Goal: Task Accomplishment & Management: Manage account settings

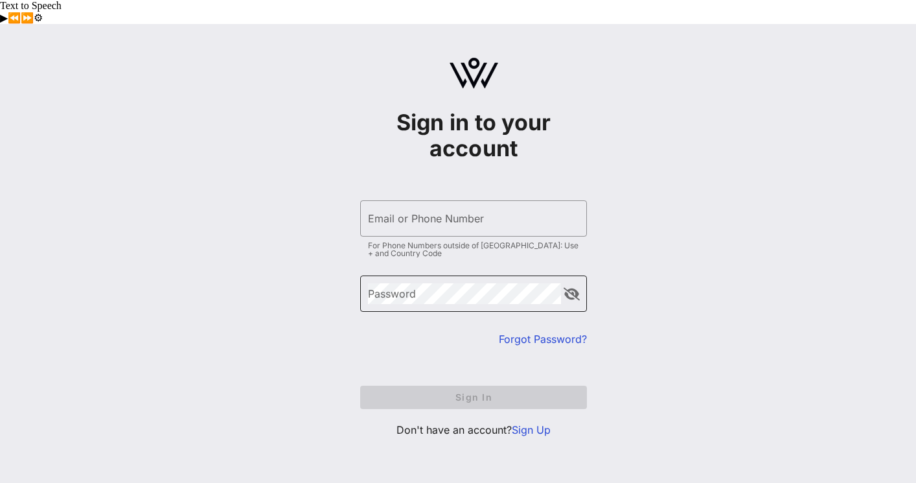
type input "[EMAIL_ADDRESS][DOMAIN_NAME]"
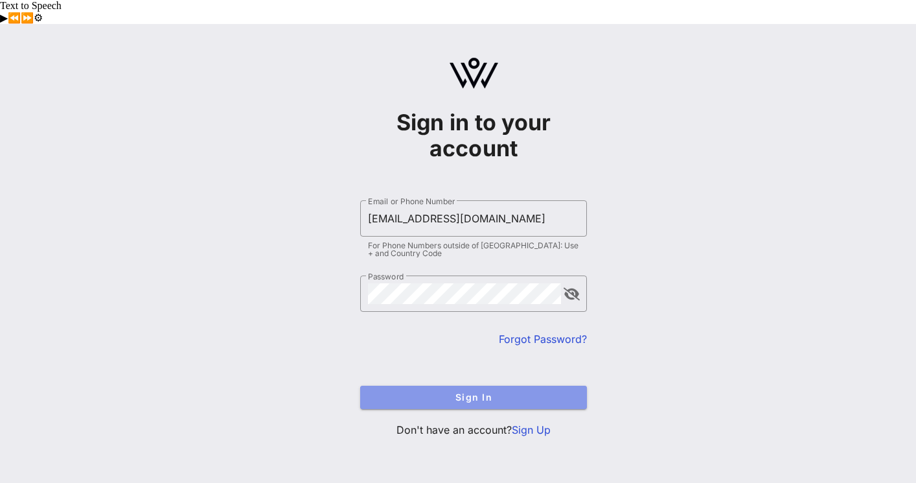
click at [465, 391] on span "Sign In" at bounding box center [473, 396] width 206 height 11
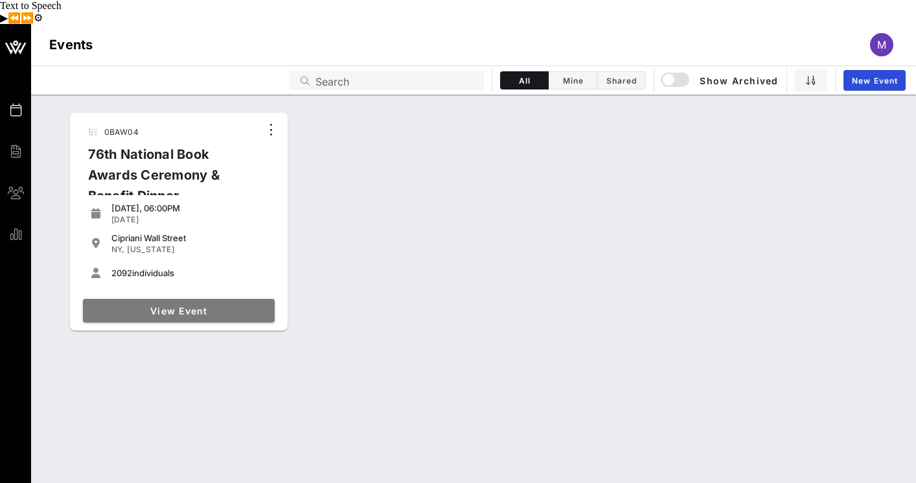
click at [217, 305] on span "View Event" at bounding box center [178, 310] width 181 height 11
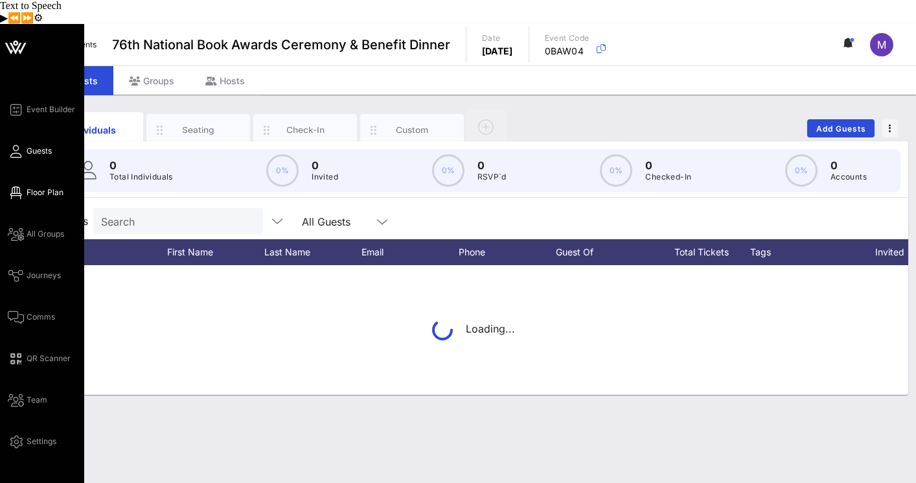
click at [30, 187] on span "Floor Plan" at bounding box center [45, 193] width 37 height 12
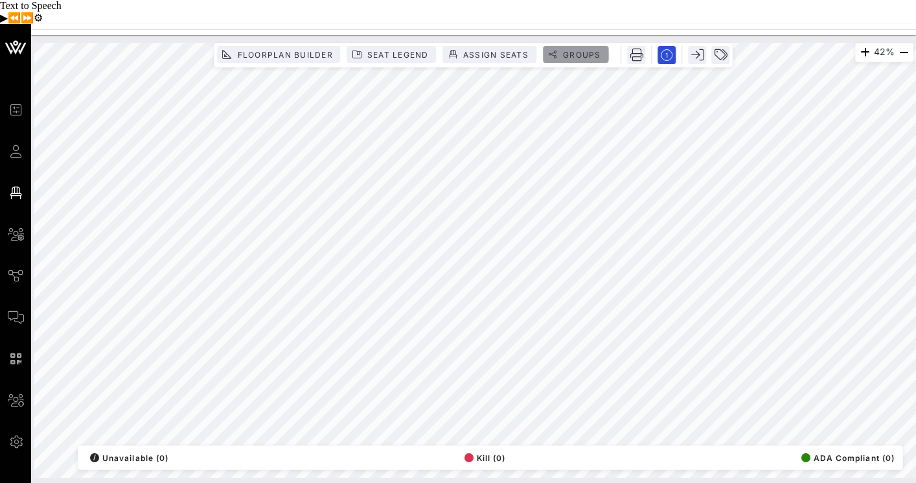
click at [585, 50] on span "Groups" at bounding box center [581, 55] width 39 height 10
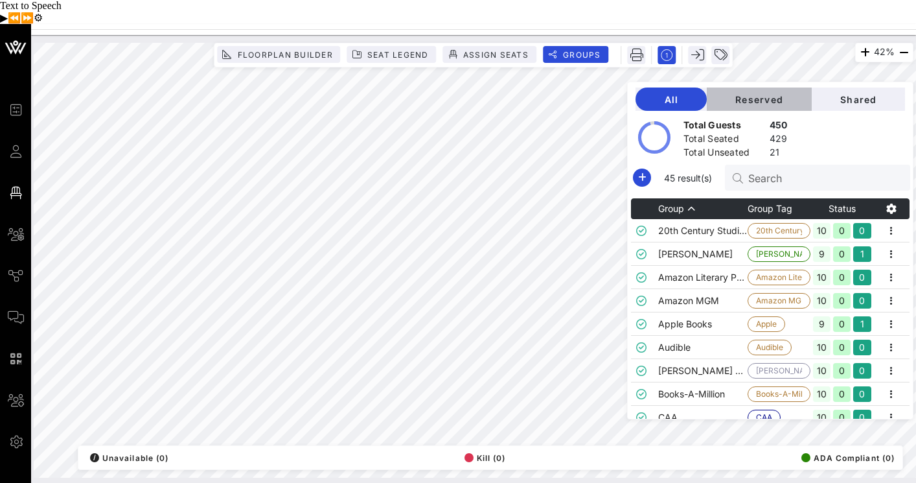
click at [773, 94] on span "Reserved" at bounding box center [759, 99] width 84 height 11
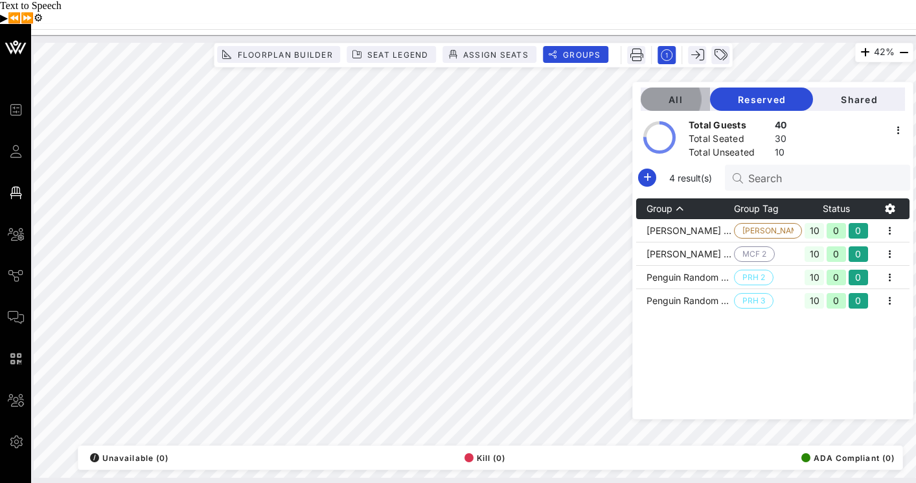
click at [699, 94] on span "All" at bounding box center [675, 99] width 49 height 11
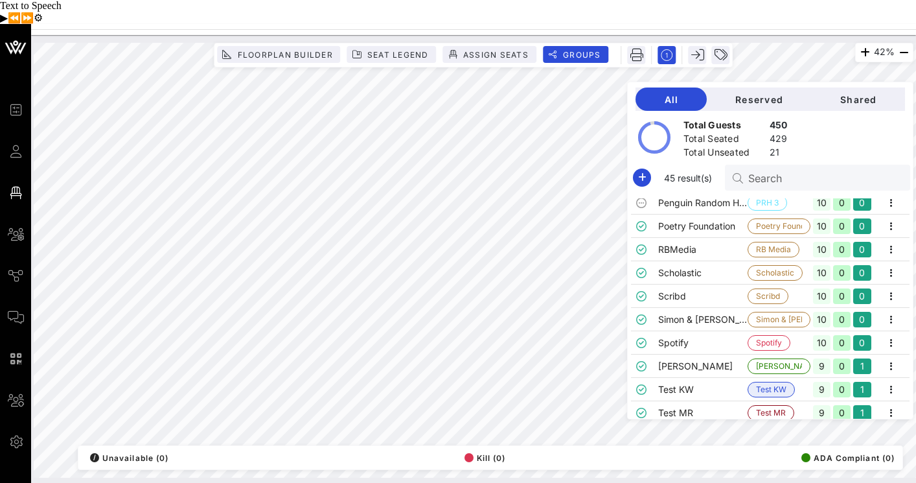
scroll to position [850, 0]
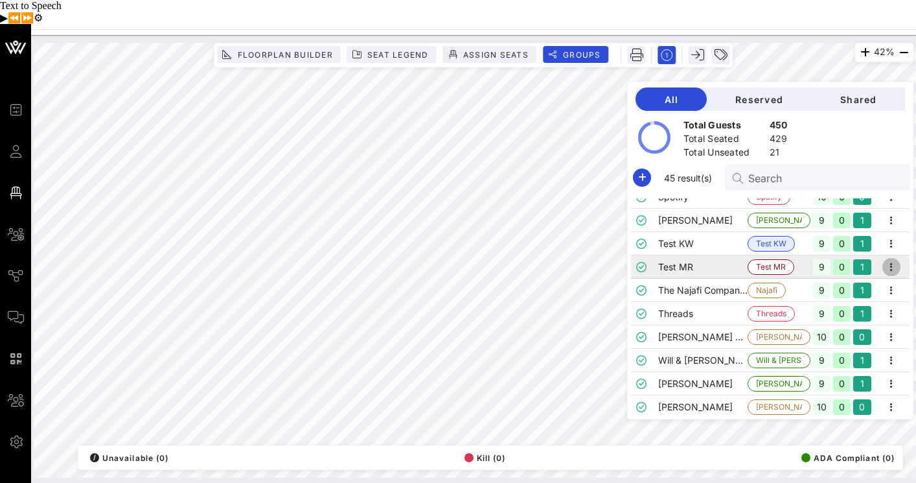
click at [894, 259] on icon "button" at bounding box center [891, 267] width 16 height 16
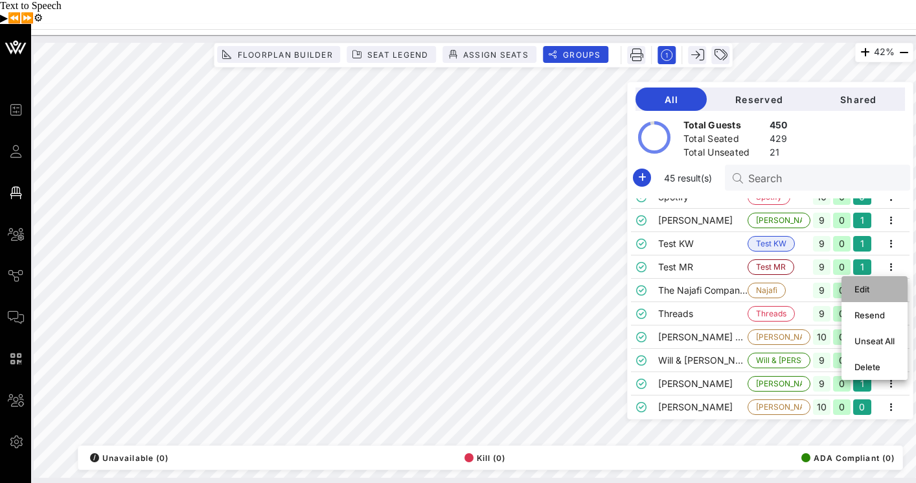
click at [874, 284] on div "Edit" at bounding box center [874, 289] width 40 height 10
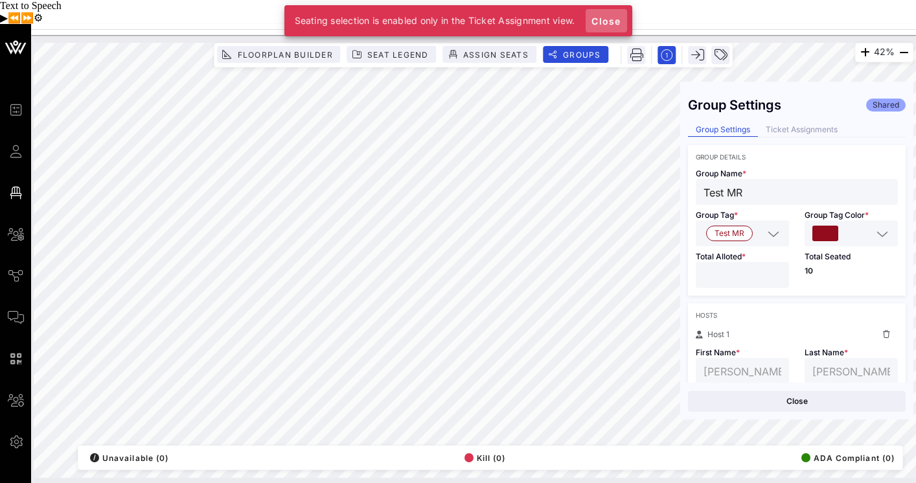
click at [613, 16] on span "Close" at bounding box center [606, 21] width 31 height 11
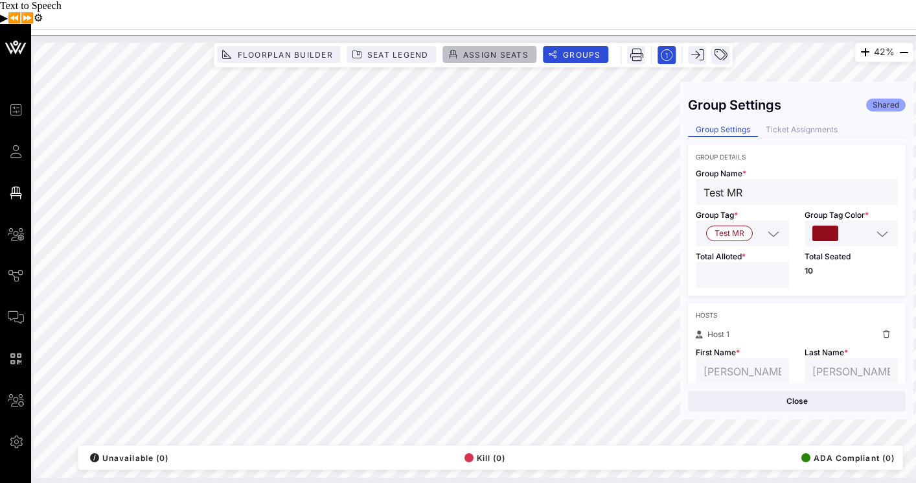
click at [473, 50] on span "Assign Seats" at bounding box center [495, 55] width 66 height 10
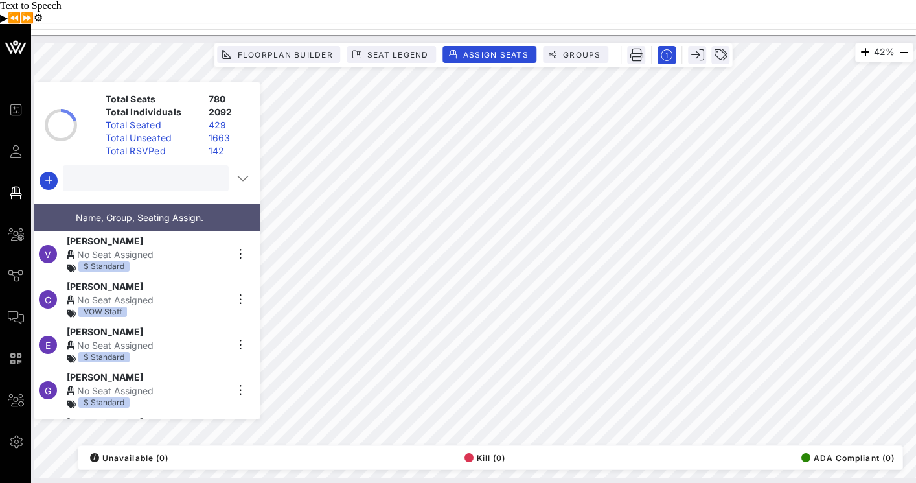
click at [137, 170] on input "text" at bounding box center [145, 178] width 148 height 17
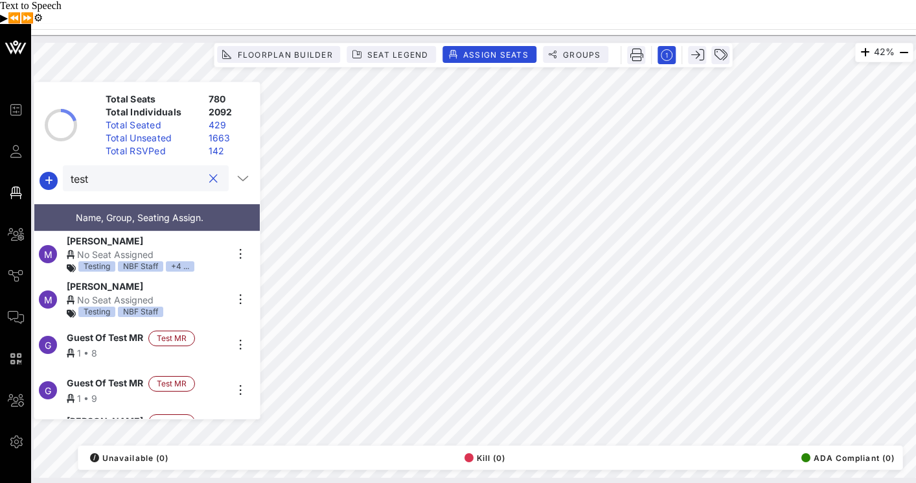
type input "test"
click at [587, 50] on span "Groups" at bounding box center [581, 55] width 39 height 10
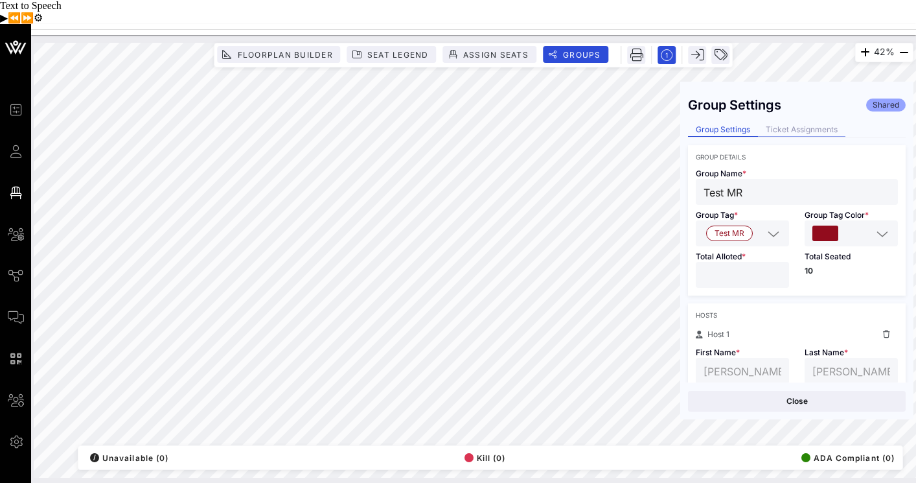
click at [819, 123] on div "Ticket Assignments" at bounding box center [801, 130] width 87 height 14
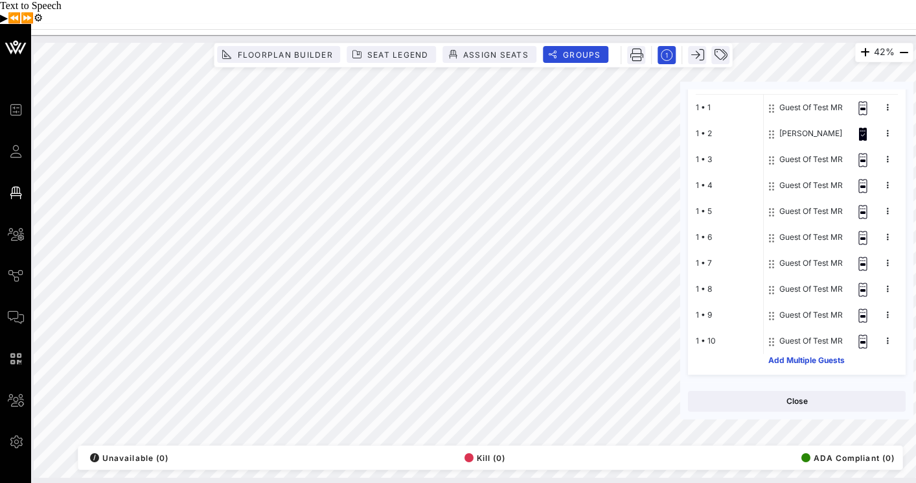
scroll to position [0, 0]
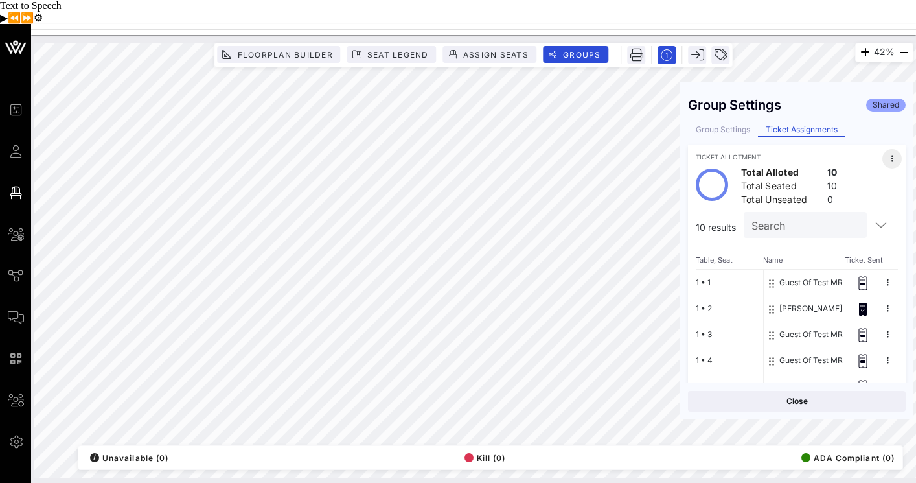
click at [891, 155] on icon at bounding box center [892, 159] width 2 height 8
click at [886, 171] on div "Total Alloted 10 Total Seated 10 Total Unseated 0" at bounding box center [797, 186] width 202 height 36
click at [724, 123] on div "Group Settings" at bounding box center [723, 130] width 70 height 14
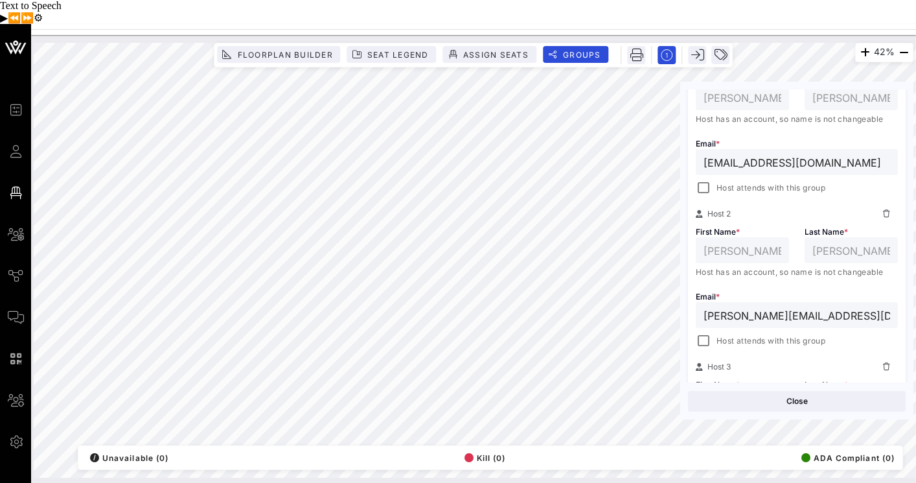
scroll to position [344, 0]
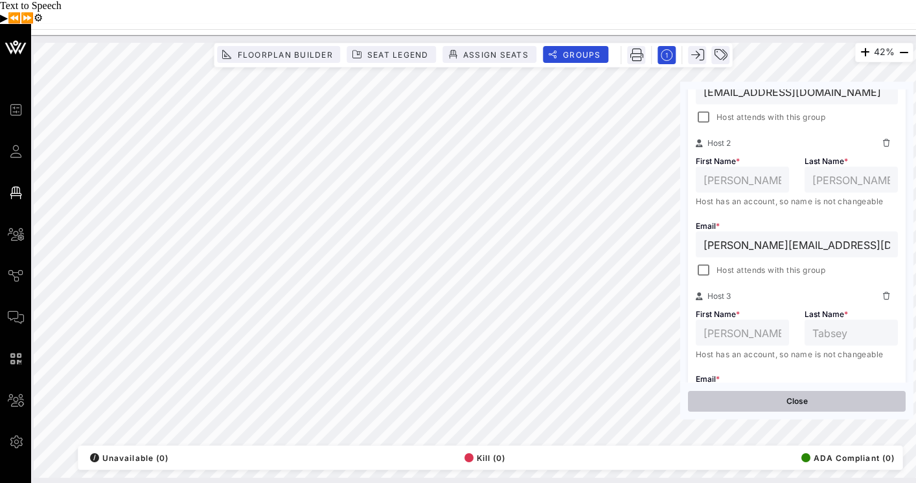
click at [806, 391] on button "Close" at bounding box center [797, 401] width 218 height 21
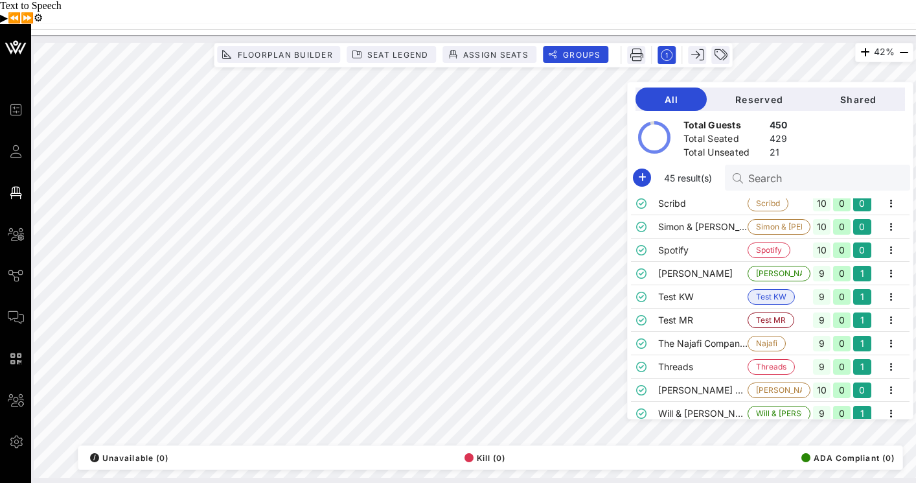
scroll to position [782, 0]
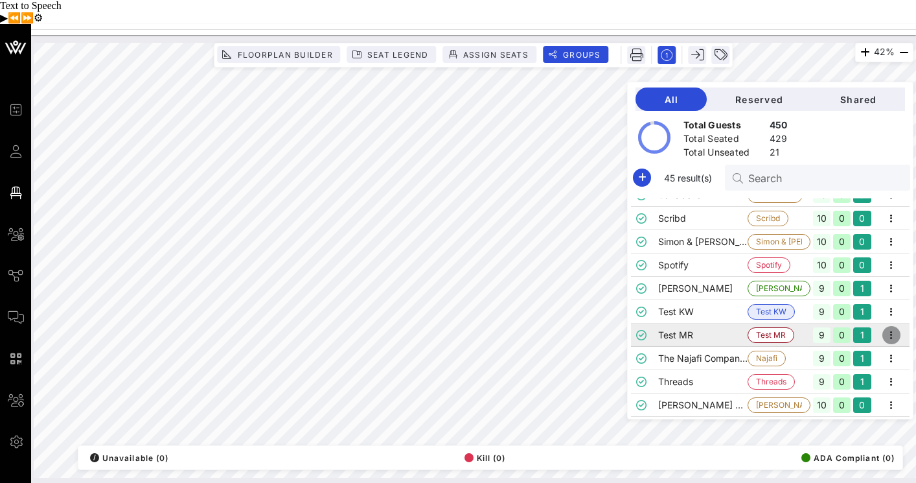
click at [894, 327] on icon "button" at bounding box center [891, 335] width 16 height 16
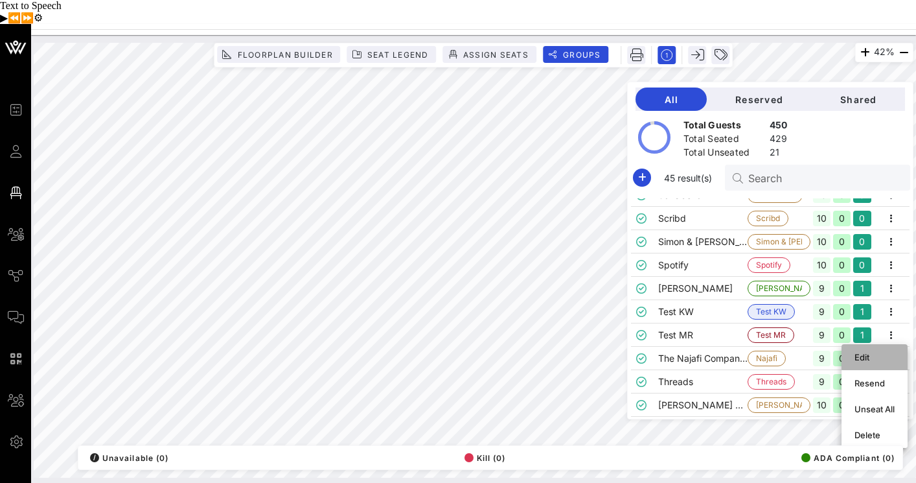
click at [874, 352] on div "Edit" at bounding box center [874, 357] width 40 height 10
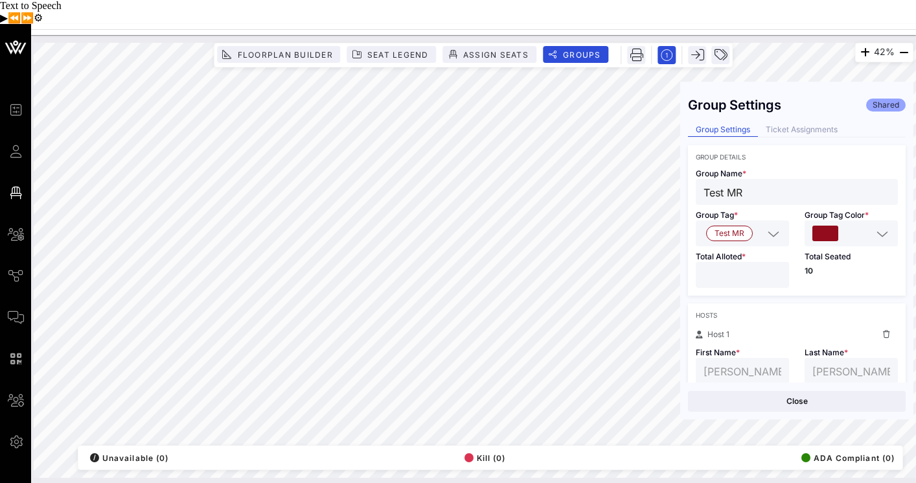
click at [810, 123] on div "Group Settings Ticket Assignments" at bounding box center [797, 130] width 218 height 14
click at [810, 123] on div "Ticket Assignments" at bounding box center [801, 130] width 87 height 14
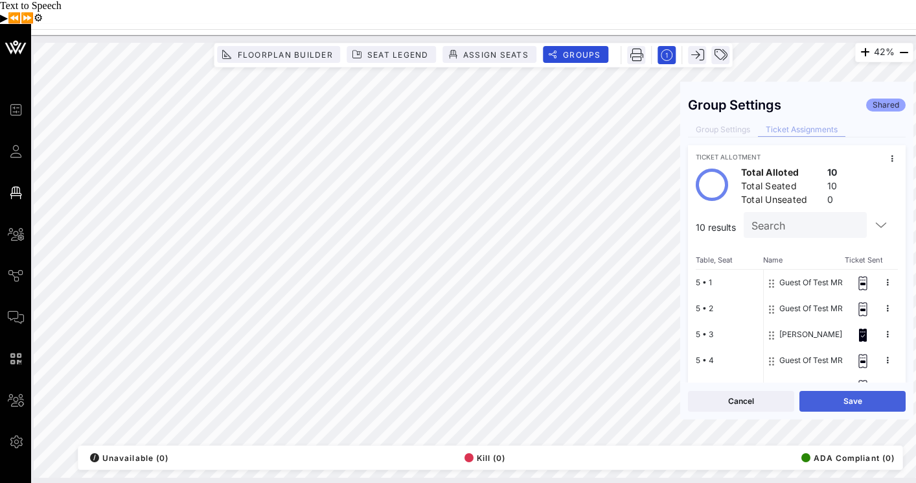
click at [839, 391] on button "Save" at bounding box center [852, 401] width 106 height 21
click at [734, 123] on div "Group Settings" at bounding box center [723, 130] width 70 height 14
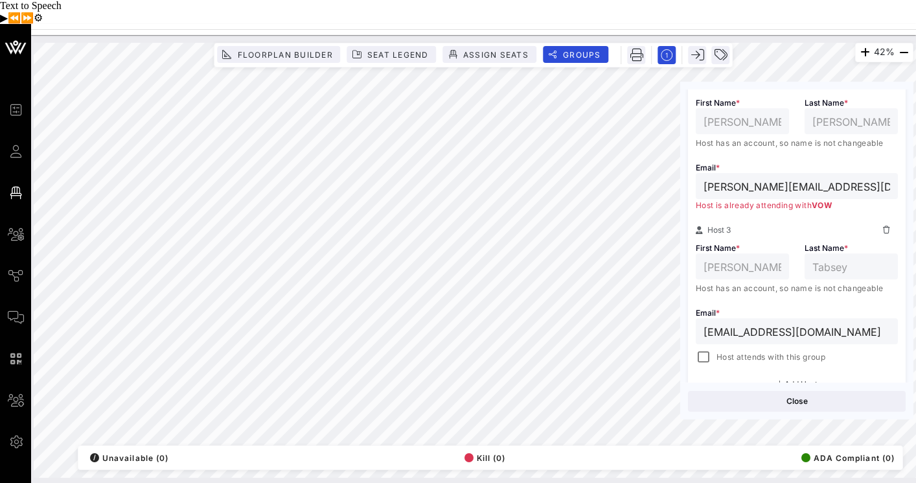
scroll to position [663, 0]
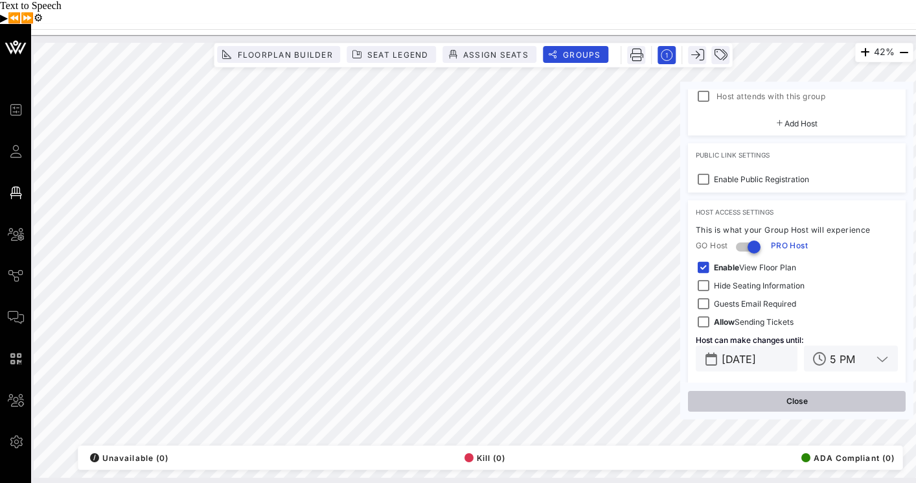
click at [817, 391] on button "Close" at bounding box center [797, 401] width 218 height 21
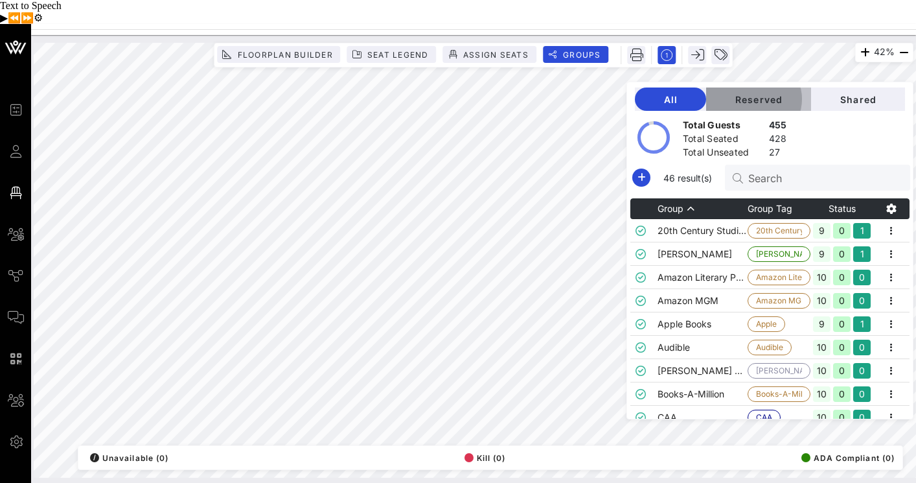
click at [774, 94] on span "Reserved" at bounding box center [758, 99] width 84 height 11
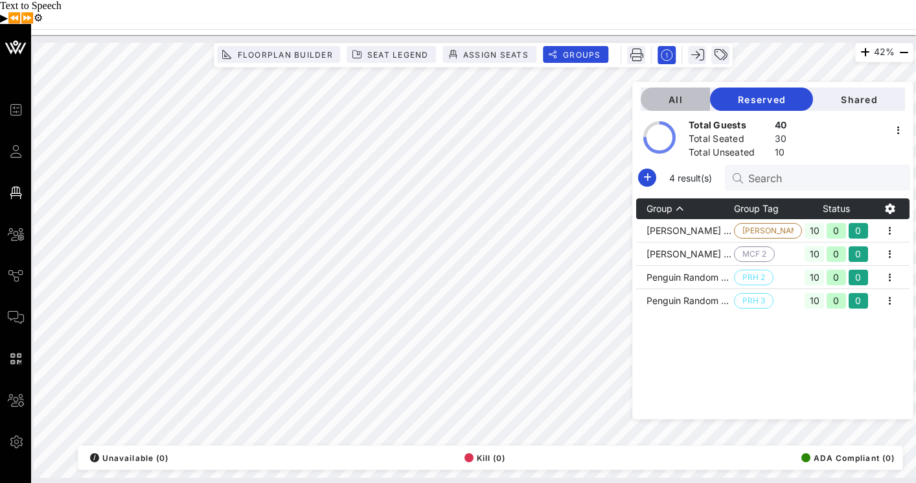
click at [699, 94] on span "All" at bounding box center [675, 99] width 49 height 11
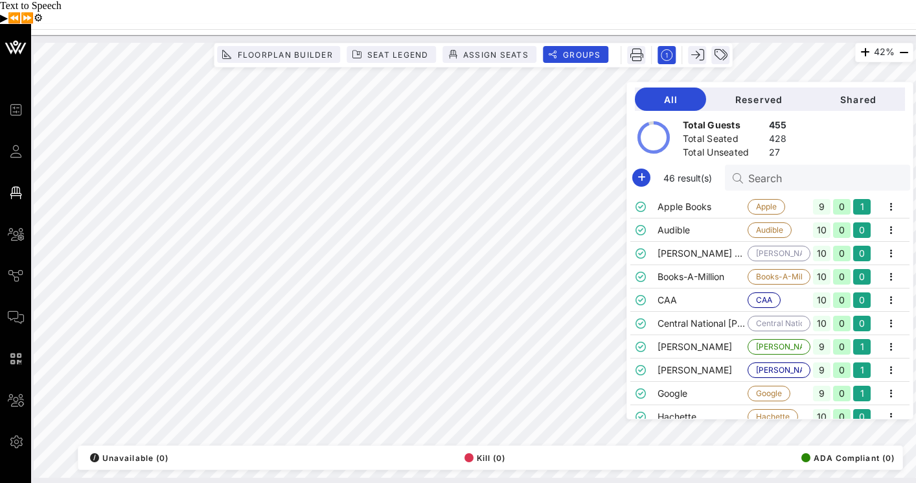
scroll to position [0, 0]
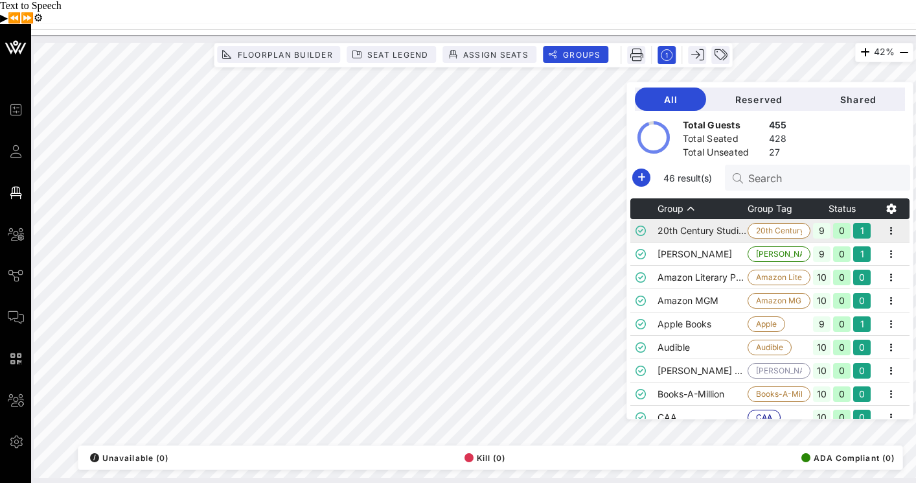
click at [707, 219] on td "20th Century Studios" at bounding box center [702, 230] width 90 height 23
click at [727, 219] on td "20th Century Studios" at bounding box center [702, 230] width 90 height 23
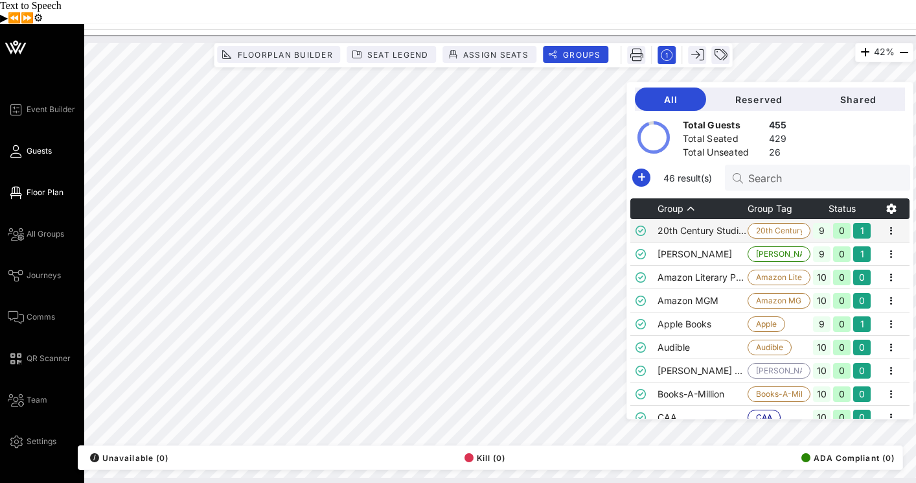
click at [31, 145] on span "Guests" at bounding box center [39, 151] width 25 height 12
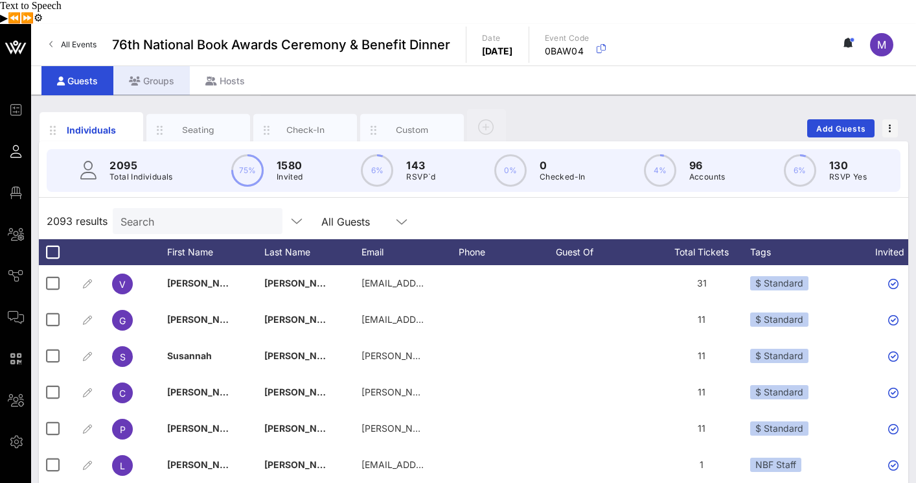
click at [148, 66] on div "Groups" at bounding box center [151, 80] width 76 height 29
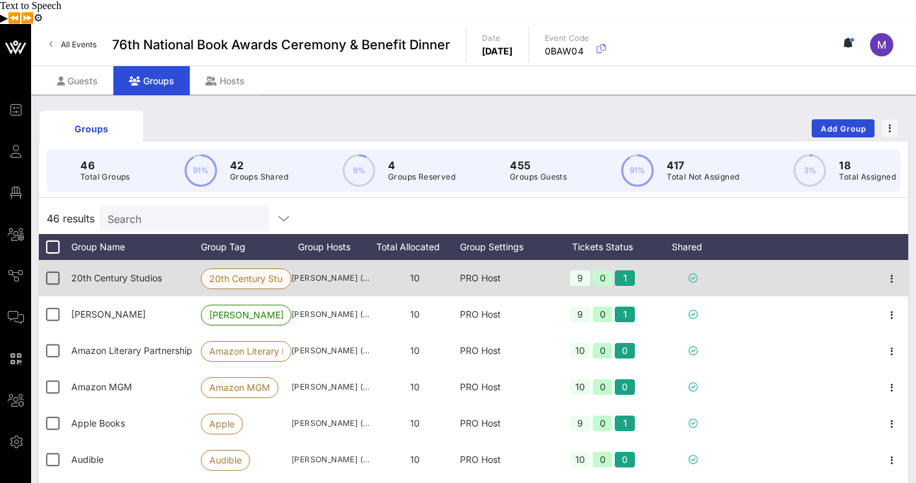
click at [229, 269] on span "20th Century Stud…" at bounding box center [246, 278] width 74 height 19
click at [147, 272] on span "20th Century Studios" at bounding box center [116, 277] width 91 height 11
click at [889, 271] on icon "button" at bounding box center [892, 279] width 16 height 16
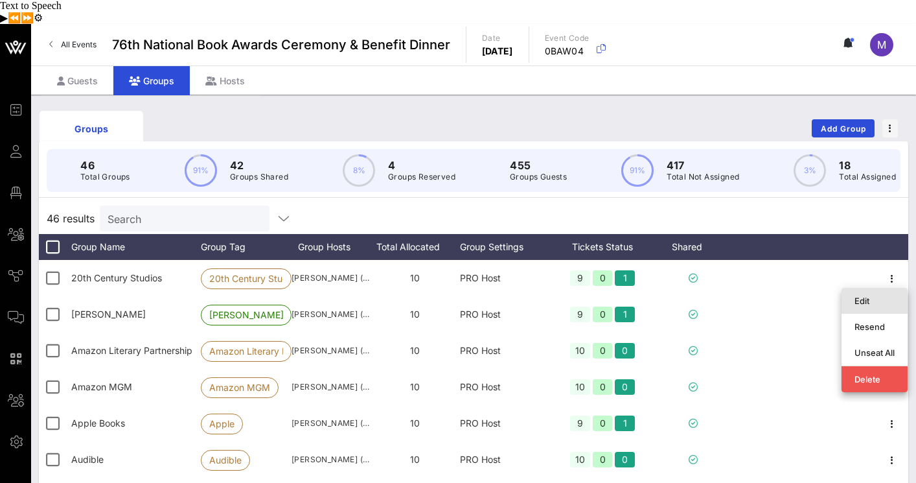
click at [865, 290] on div "Edit" at bounding box center [874, 300] width 40 height 21
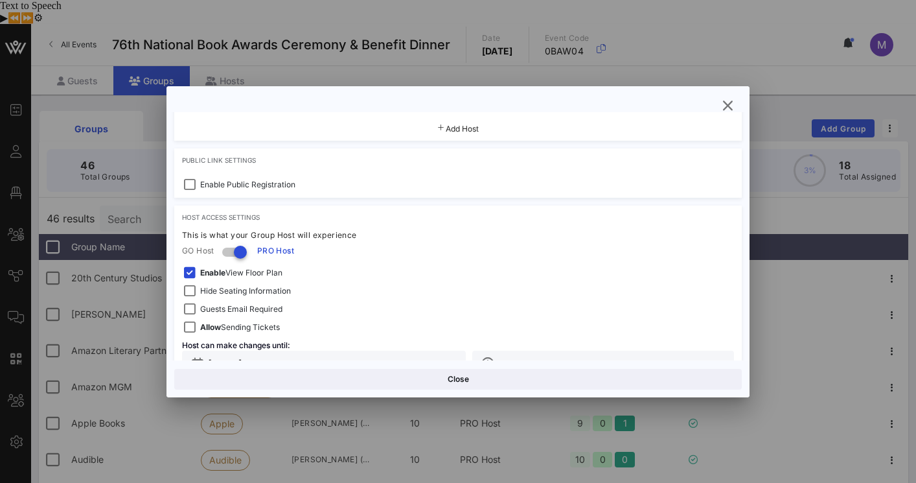
scroll to position [411, 0]
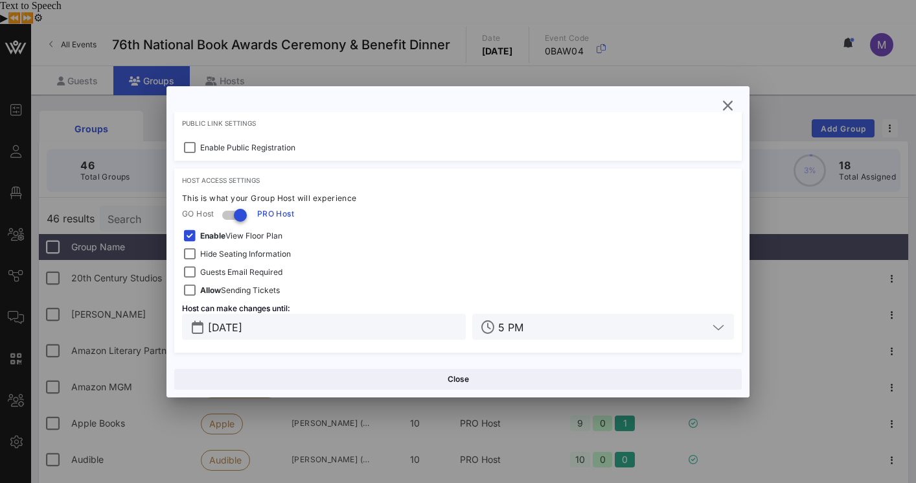
drag, startPoint x: 299, startPoint y: 250, endPoint x: 214, endPoint y: 253, distance: 85.5
click at [214, 253] on div "Hide Seating Information" at bounding box center [458, 254] width 552 height 16
click at [725, 109] on icon "button" at bounding box center [728, 106] width 16 height 16
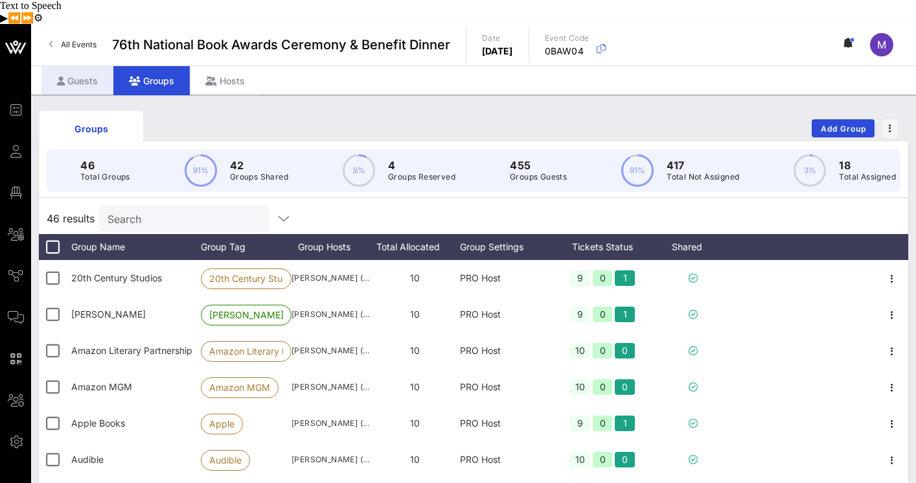
click at [70, 66] on div "Guests" at bounding box center [77, 80] width 72 height 29
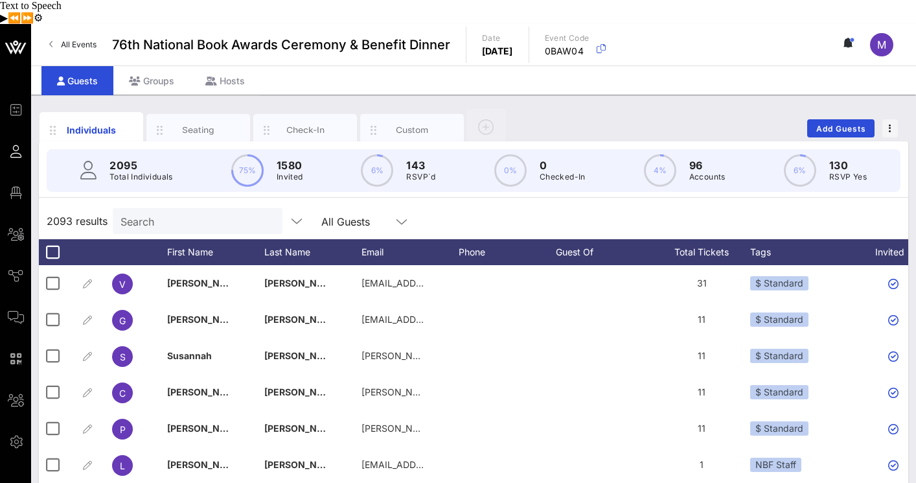
click at [161, 212] on input "Search" at bounding box center [196, 220] width 152 height 17
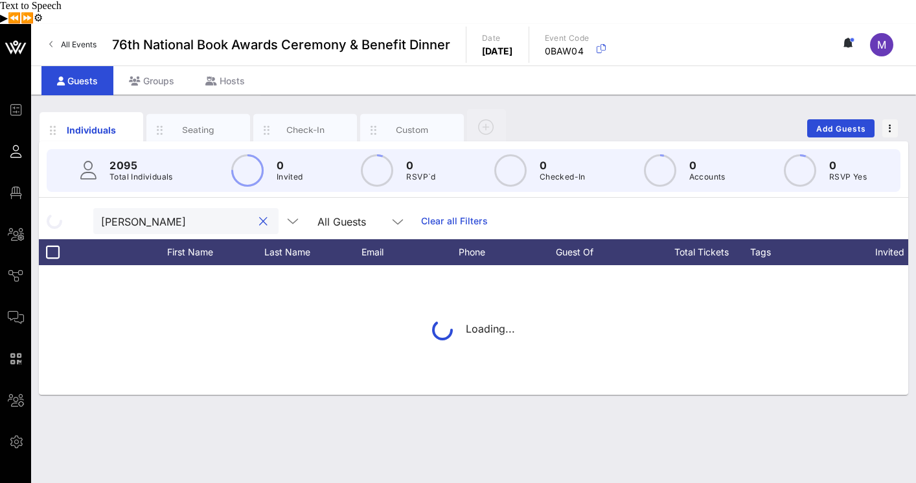
type input "[PERSON_NAME]"
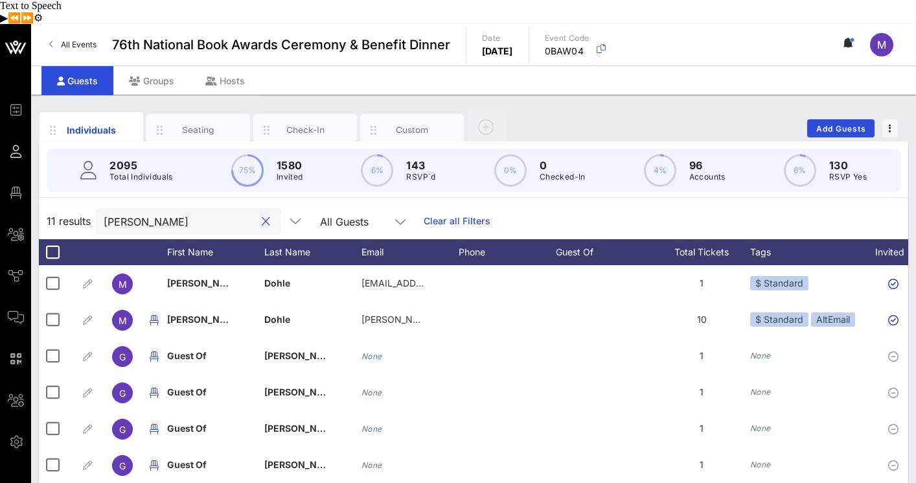
click at [262, 215] on button "clear icon" at bounding box center [266, 221] width 8 height 13
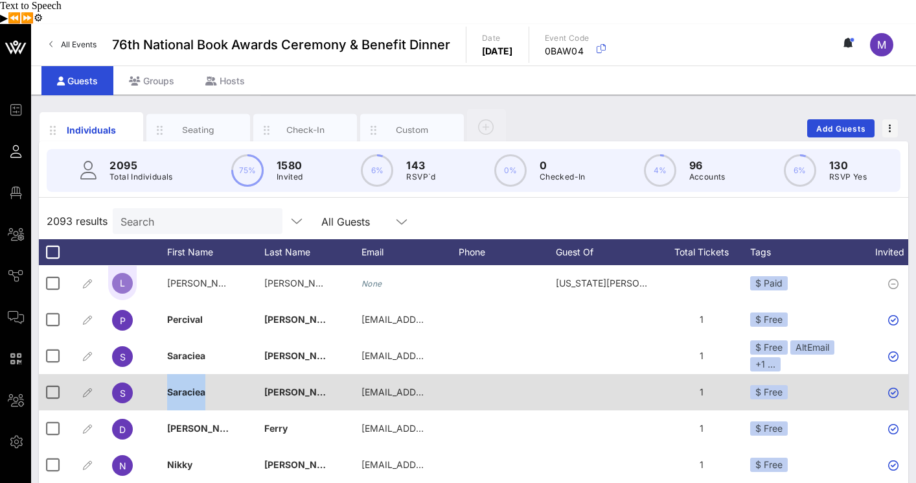
drag, startPoint x: 217, startPoint y: 367, endPoint x: 163, endPoint y: 369, distance: 54.4
click at [163, 374] on div "S [PERSON_NAME] [EMAIL_ADDRESS][DOMAIN_NAME] 1 $ Free Approved" at bounding box center [627, 392] width 1177 height 36
copy div "Saraciea"
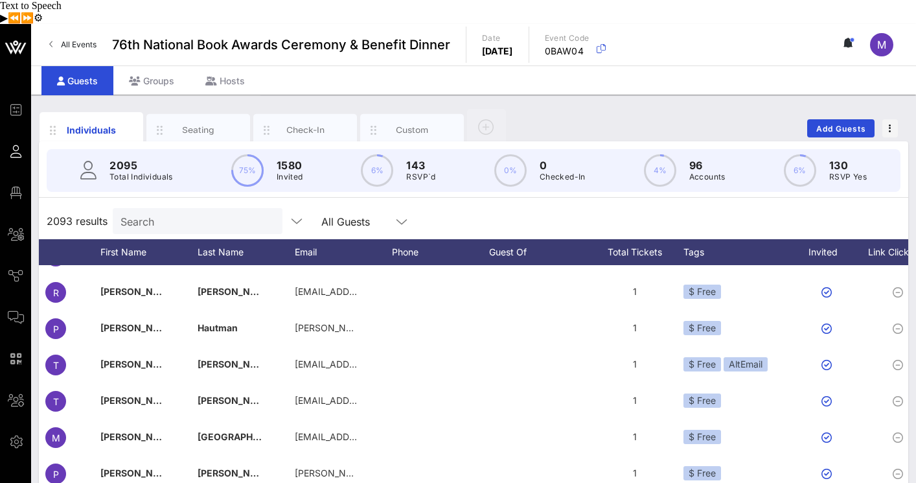
scroll to position [4126, 0]
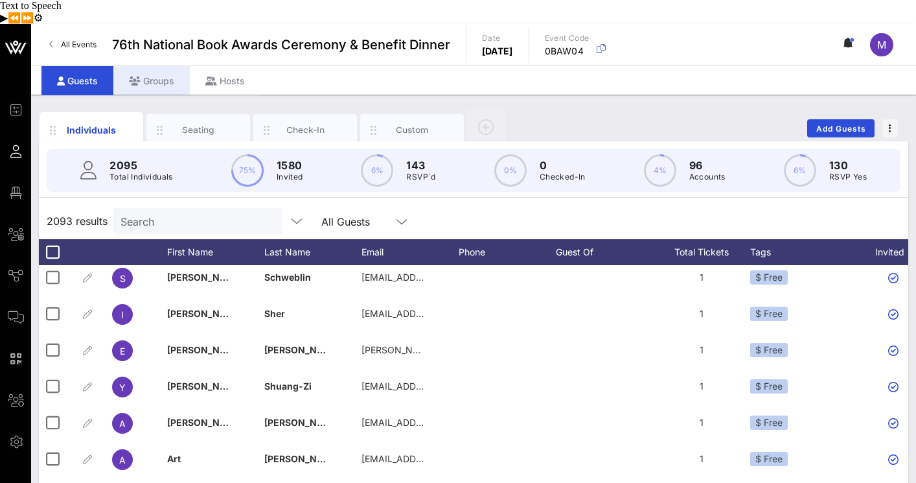
click at [161, 70] on div "Groups" at bounding box center [151, 80] width 76 height 29
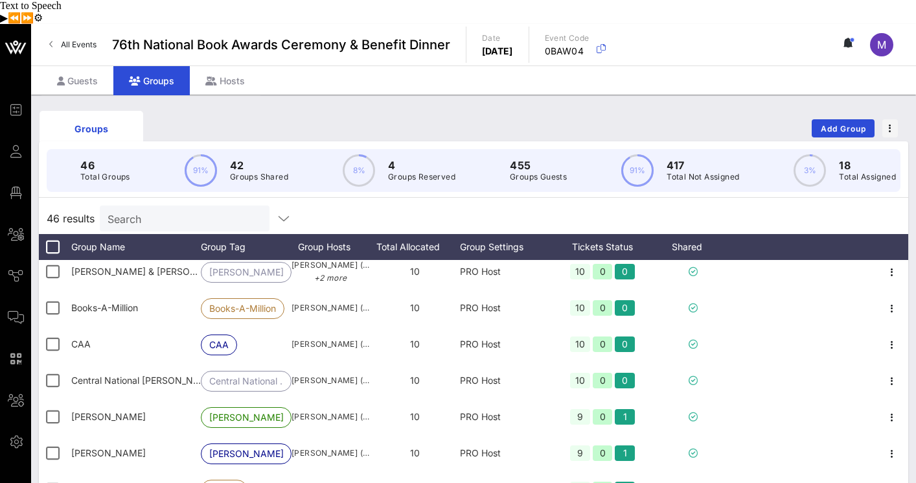
scroll to position [245, 0]
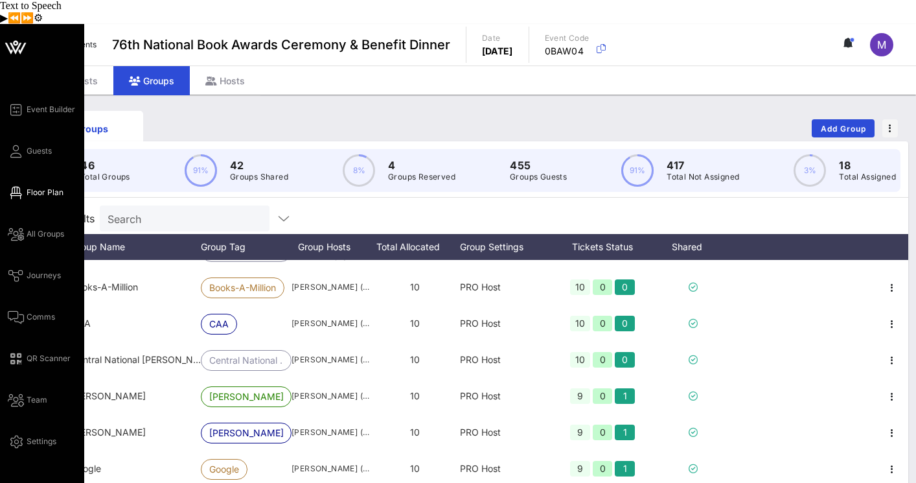
click at [26, 185] on link "Floor Plan" at bounding box center [36, 193] width 56 height 16
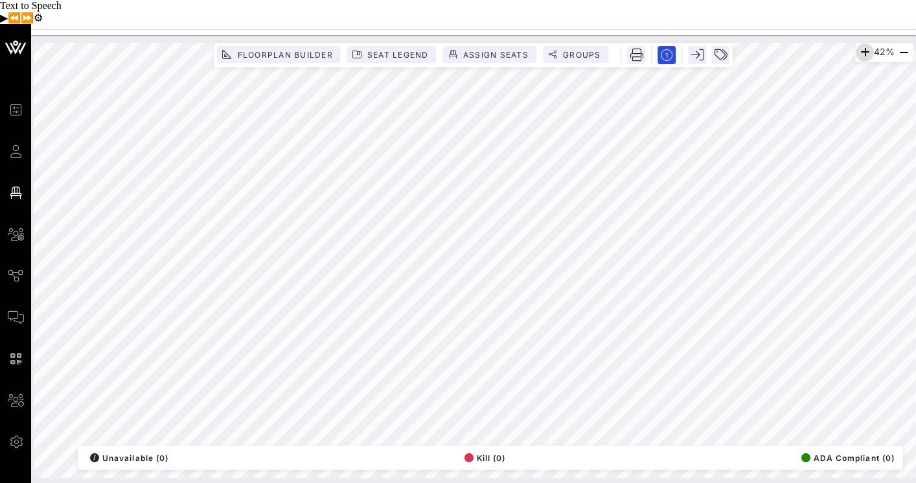
click at [861, 45] on icon "button" at bounding box center [865, 53] width 16 height 16
click at [861, 45] on icon "button" at bounding box center [866, 53] width 16 height 16
click at [861, 45] on icon "button" at bounding box center [867, 53] width 16 height 16
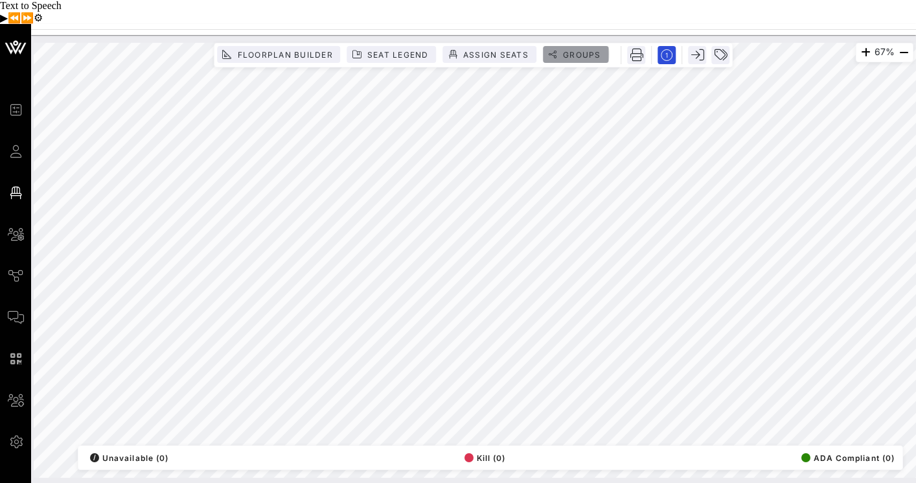
click at [568, 50] on span "Groups" at bounding box center [581, 55] width 39 height 10
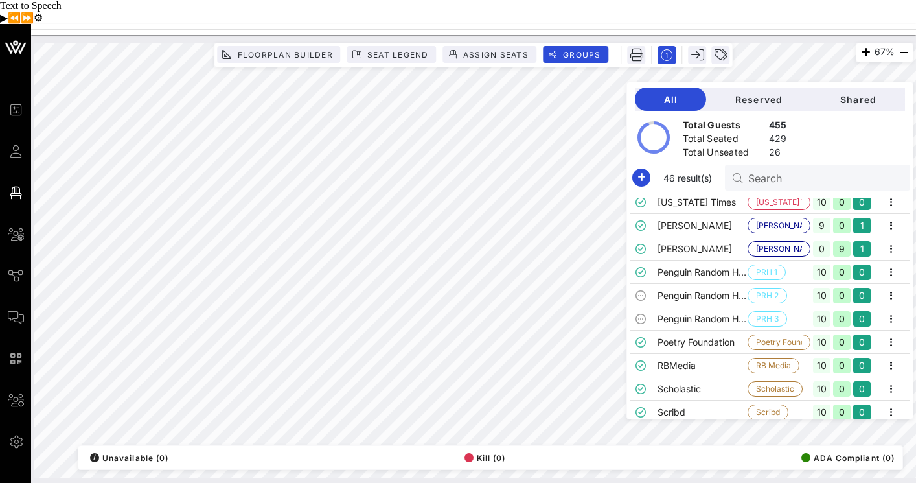
scroll to position [581, 0]
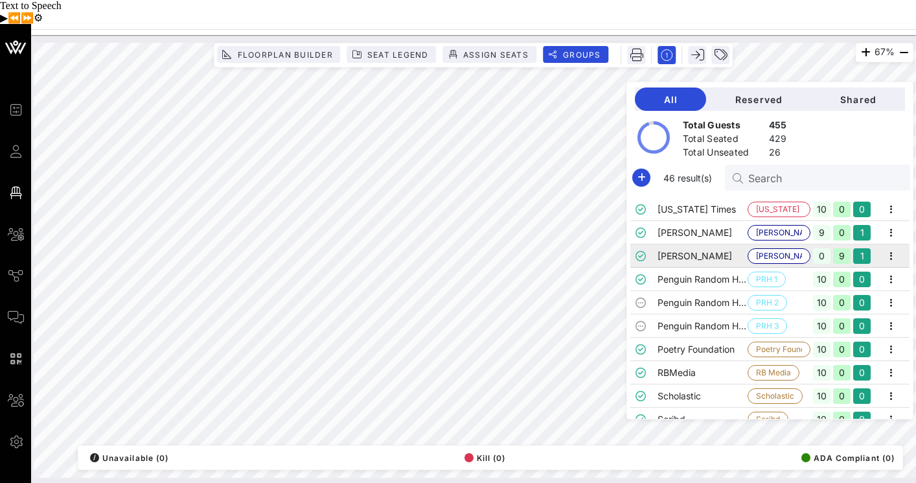
click at [719, 244] on td "[PERSON_NAME]" at bounding box center [702, 255] width 90 height 23
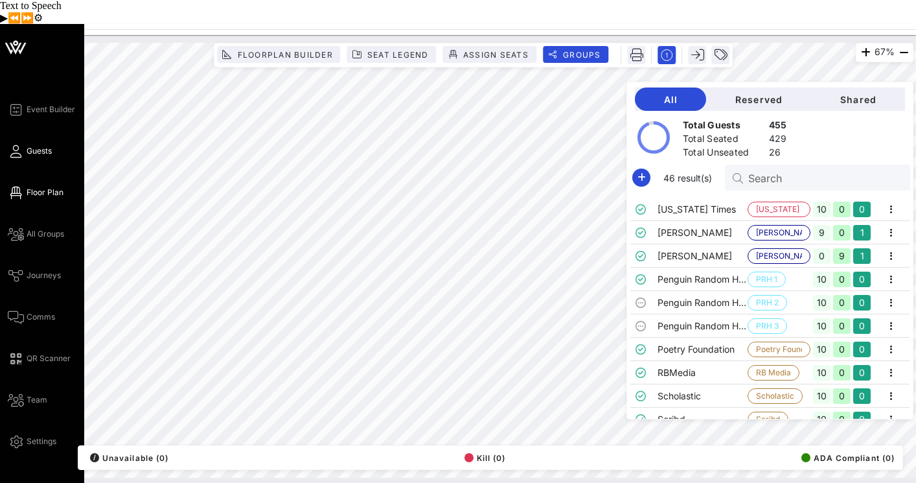
click at [19, 150] on icon at bounding box center [16, 151] width 16 height 2
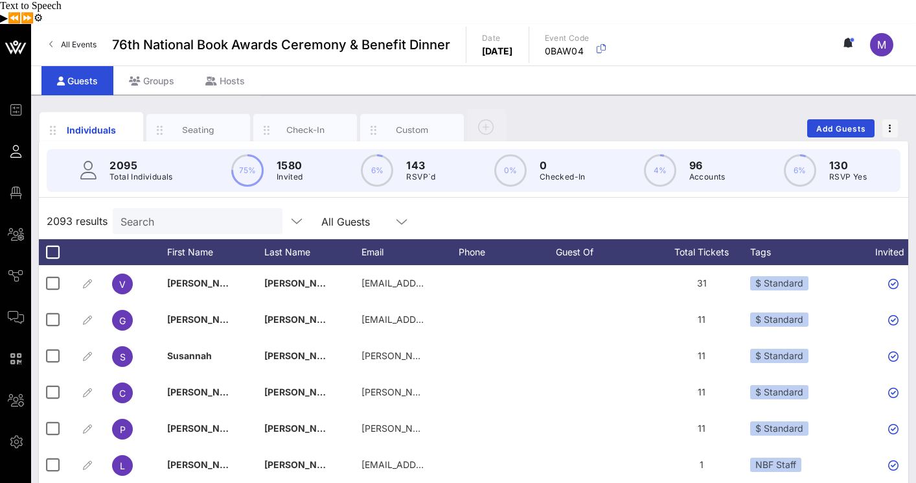
click at [159, 212] on input "Search" at bounding box center [196, 220] width 152 height 17
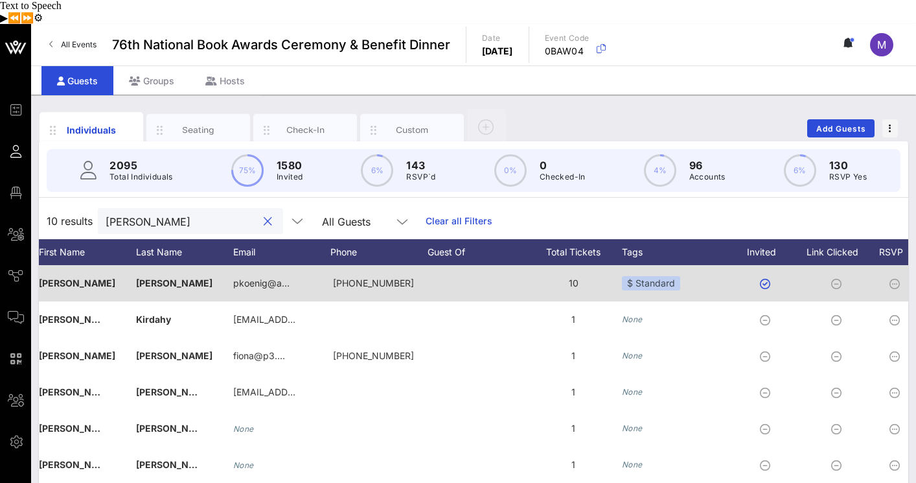
scroll to position [0, 308]
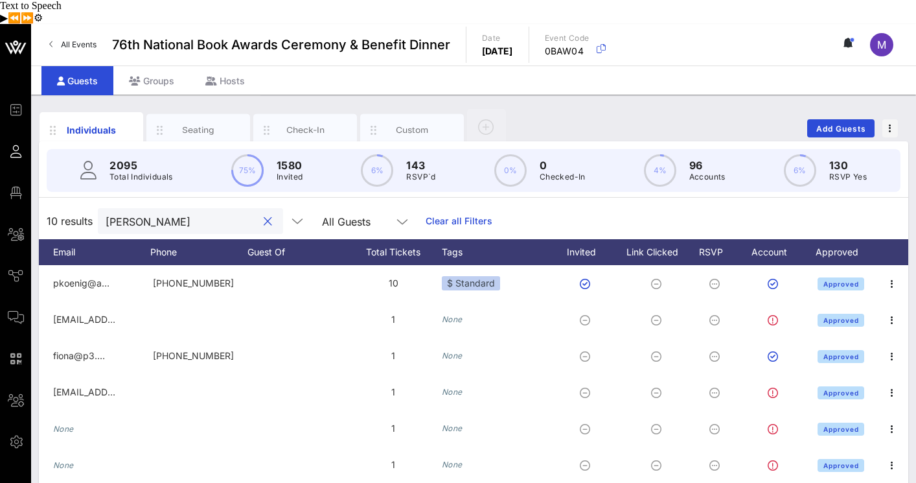
click at [152, 212] on input "[PERSON_NAME]" at bounding box center [182, 220] width 152 height 17
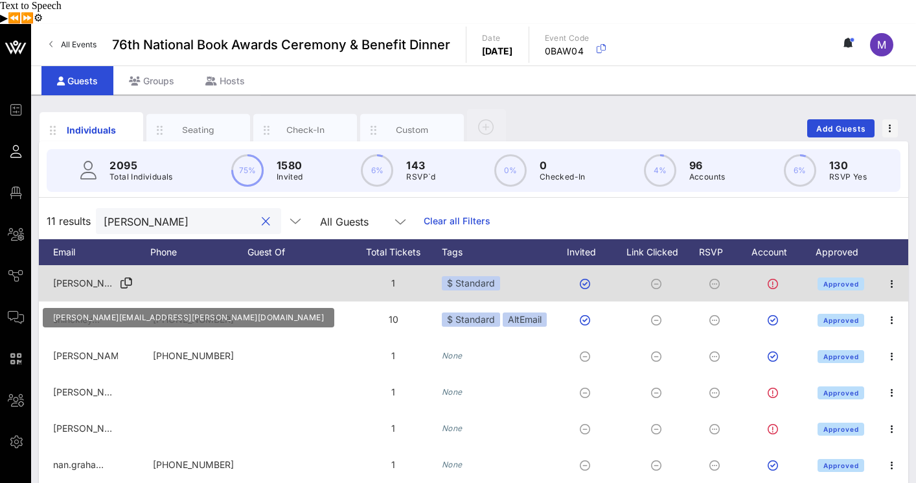
type input "[PERSON_NAME]"
click at [87, 277] on span "[PERSON_NAME][EMAIL_ADDRESS][PERSON_NAME][DOMAIN_NAME]" at bounding box center [205, 282] width 305 height 11
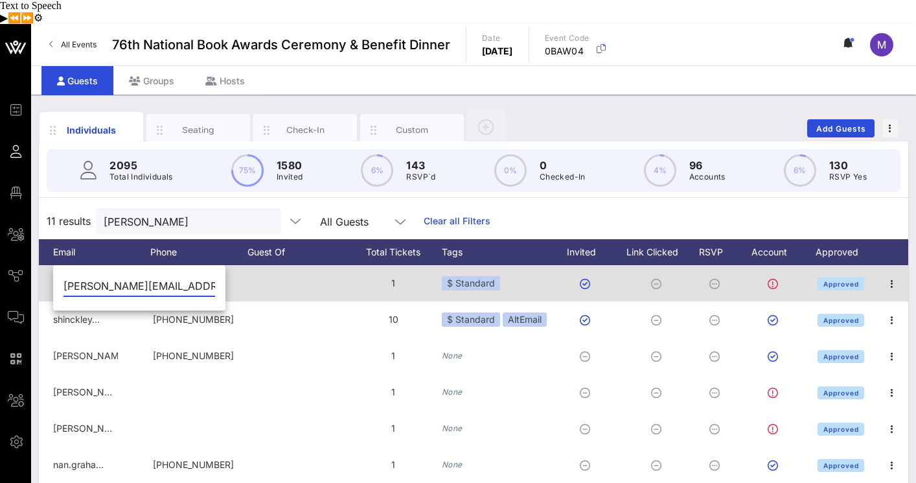
scroll to position [0, 5]
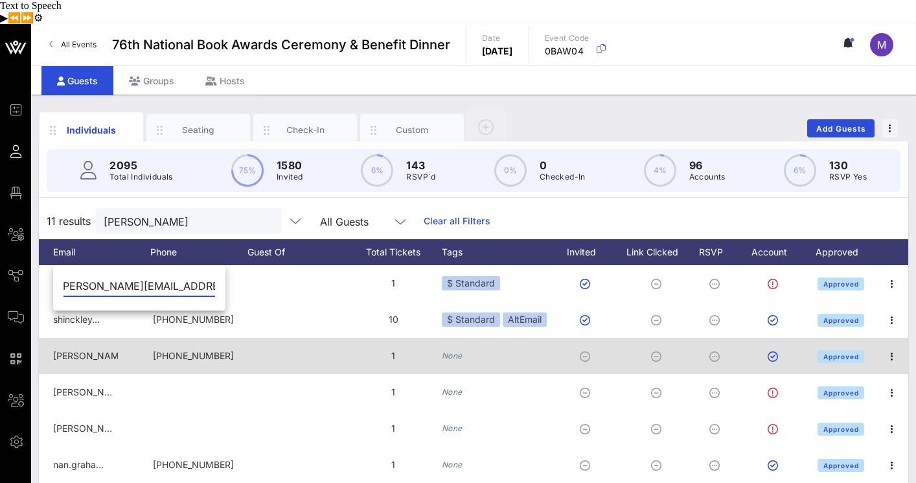
click at [275, 337] on div at bounding box center [295, 355] width 97 height 36
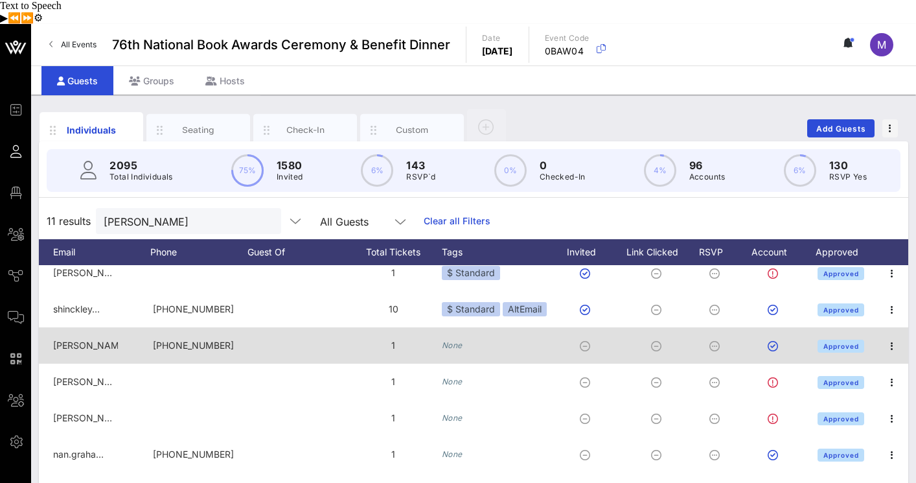
scroll to position [0, 308]
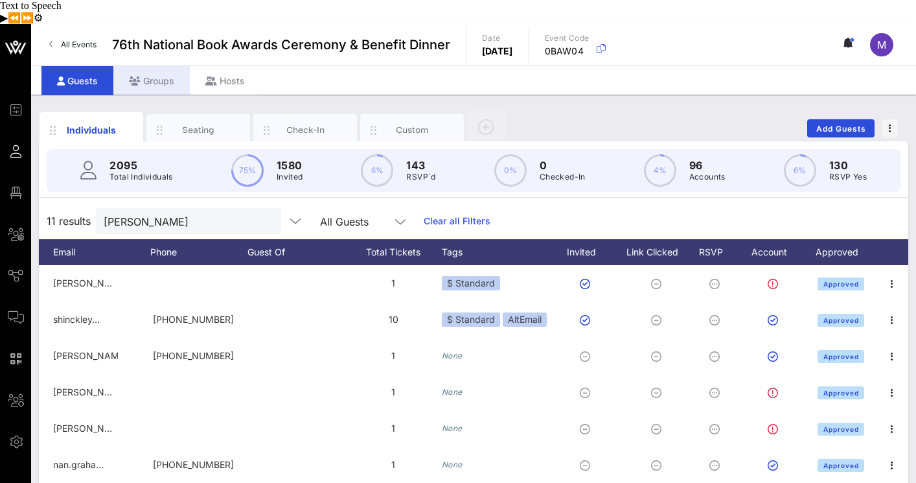
click at [157, 66] on div "Groups" at bounding box center [151, 80] width 76 height 29
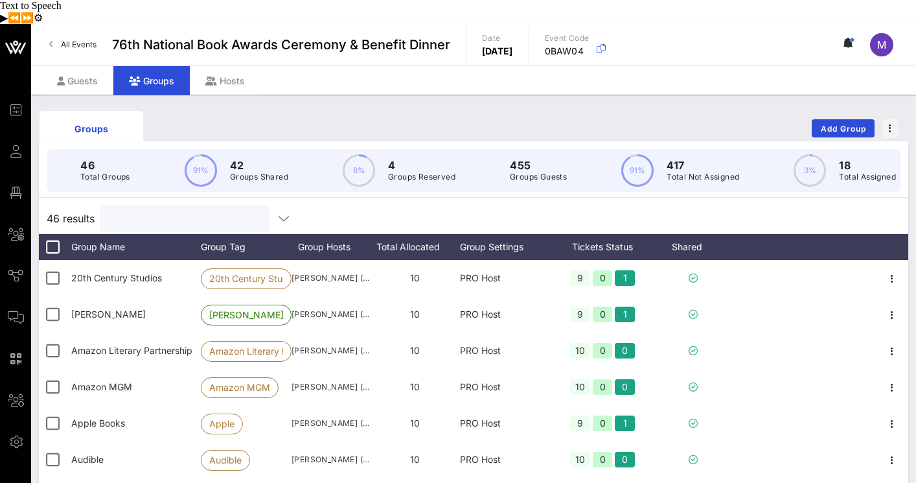
click at [165, 210] on input "text" at bounding box center [184, 218] width 152 height 17
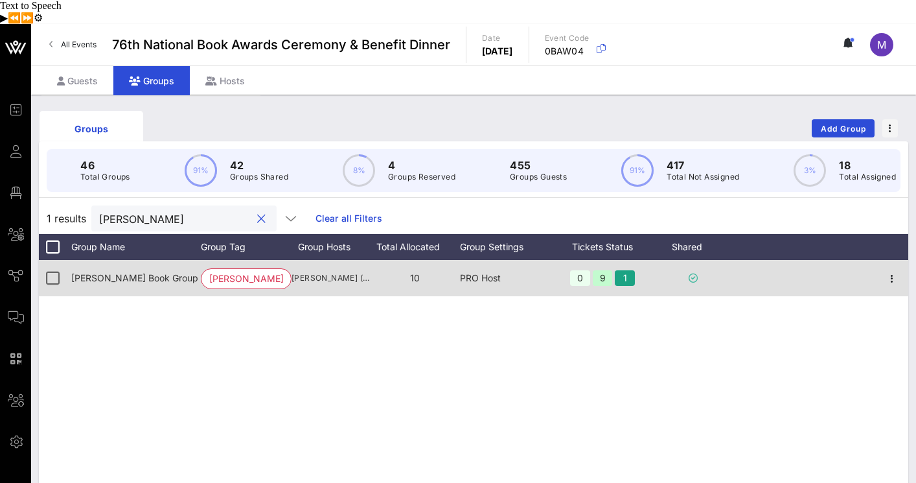
type input "[PERSON_NAME]"
click at [137, 272] on span "[PERSON_NAME] Book Group" at bounding box center [134, 277] width 127 height 11
click at [785, 260] on div at bounding box center [804, 278] width 144 height 36
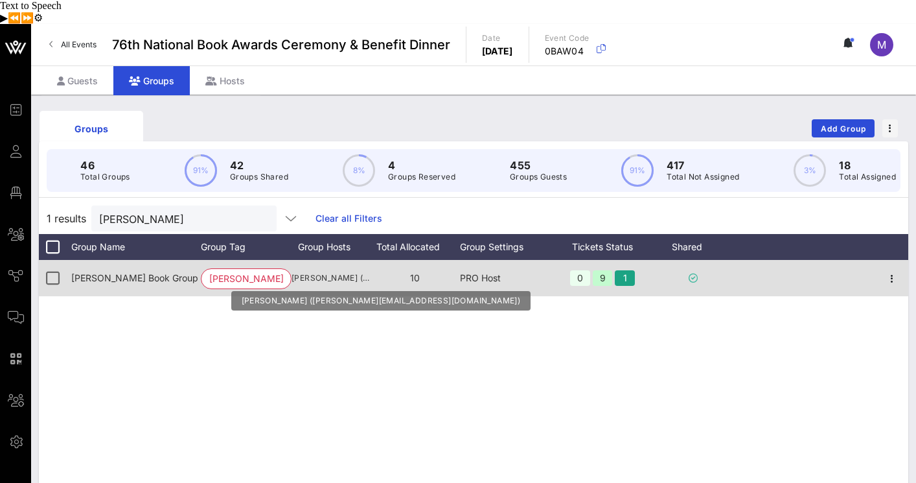
click at [312, 271] on span "[PERSON_NAME] ([PERSON_NAME][EMAIL_ADDRESS][DOMAIN_NAME])" at bounding box center [330, 277] width 78 height 13
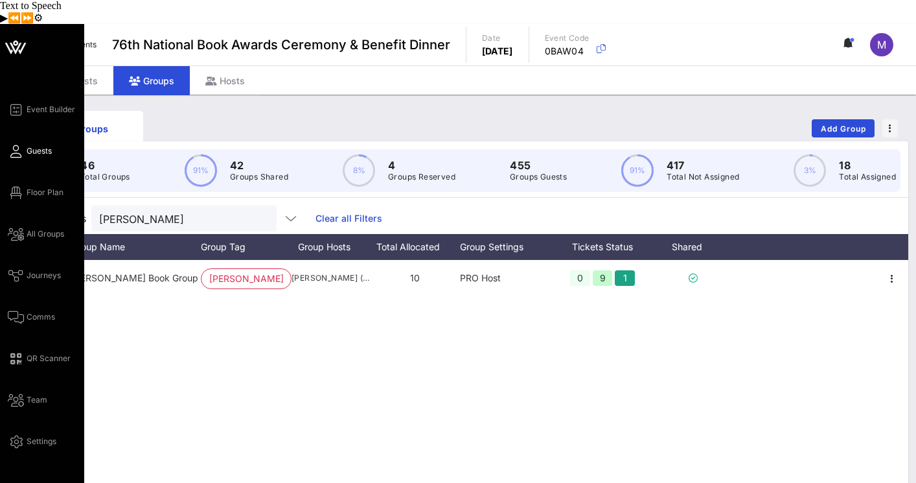
click at [40, 145] on span "Guests" at bounding box center [39, 151] width 25 height 12
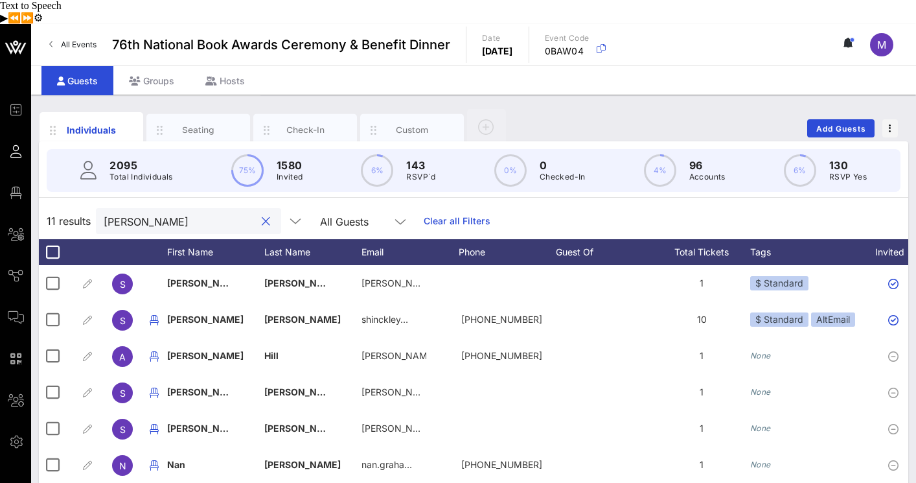
click at [176, 212] on input "[PERSON_NAME]" at bounding box center [180, 220] width 152 height 17
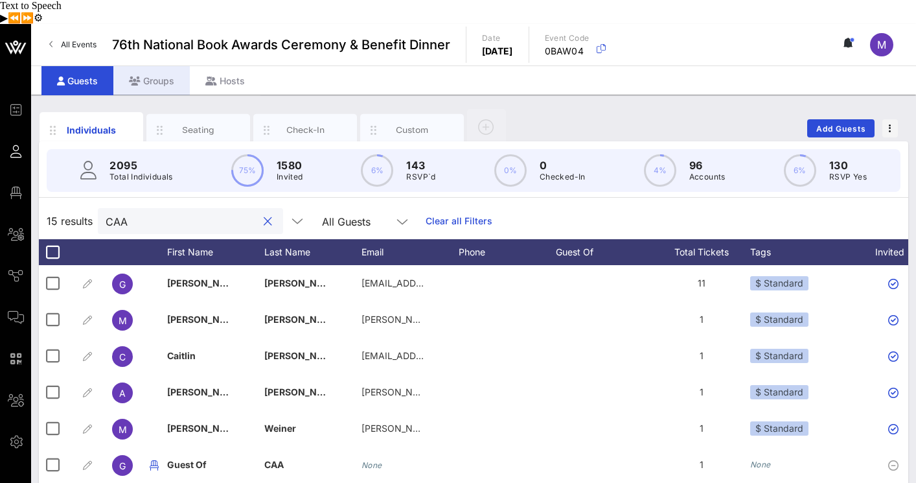
type input "CAA"
click at [160, 66] on div "Groups" at bounding box center [151, 80] width 76 height 29
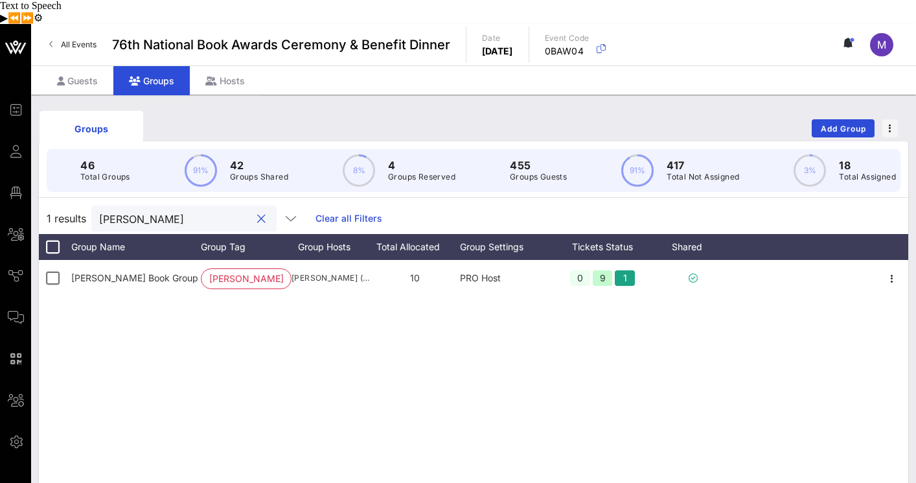
click at [161, 210] on input "[PERSON_NAME]" at bounding box center [175, 218] width 152 height 17
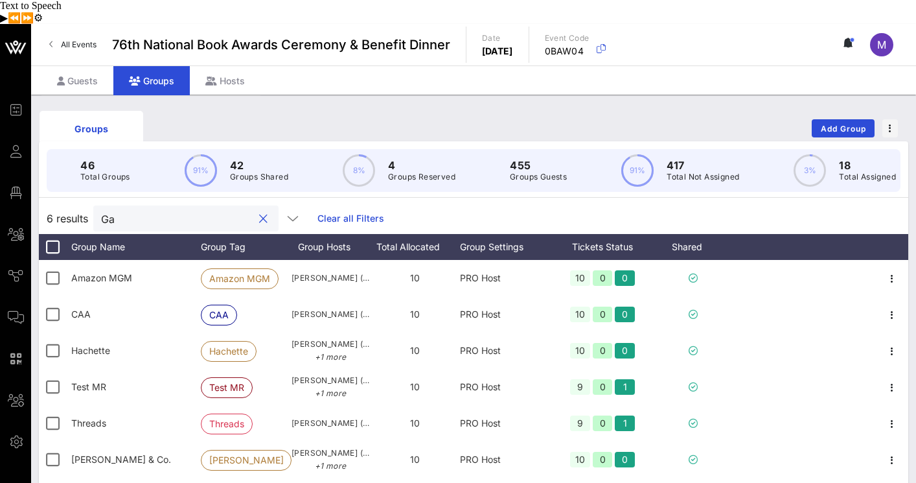
type input "G"
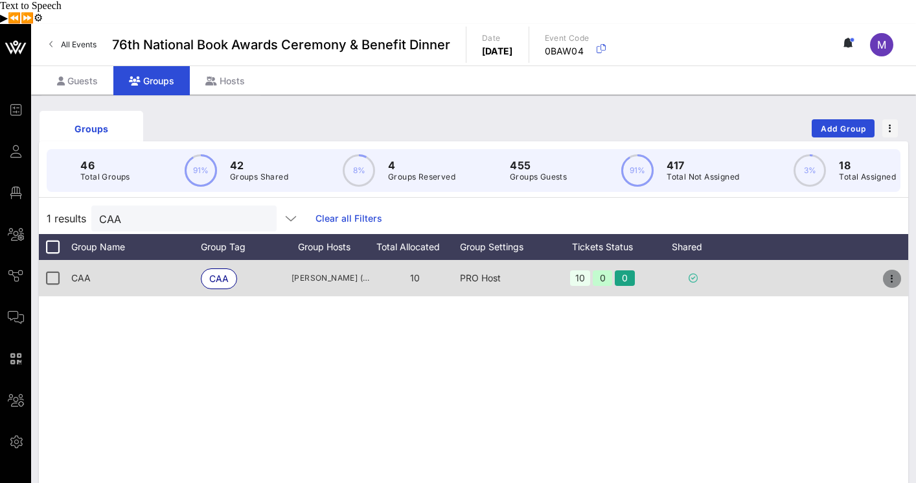
click at [891, 271] on icon "button" at bounding box center [892, 279] width 16 height 16
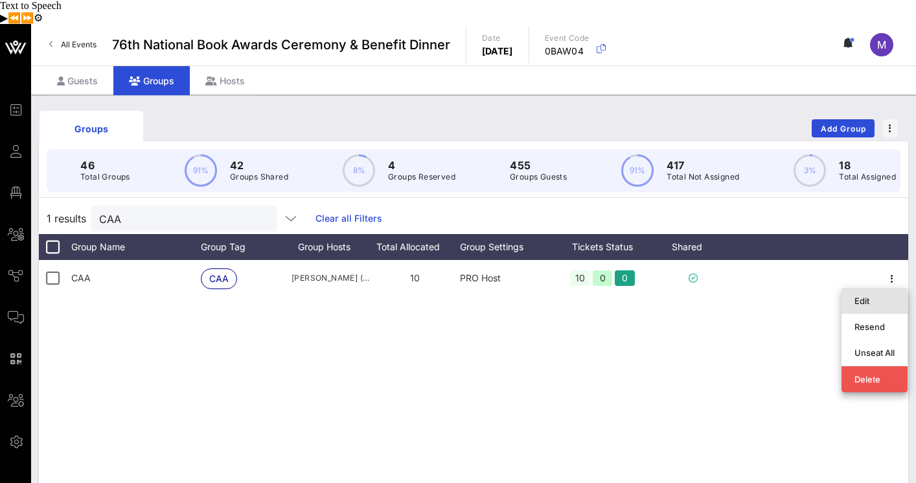
click at [868, 295] on div "Edit" at bounding box center [874, 300] width 40 height 10
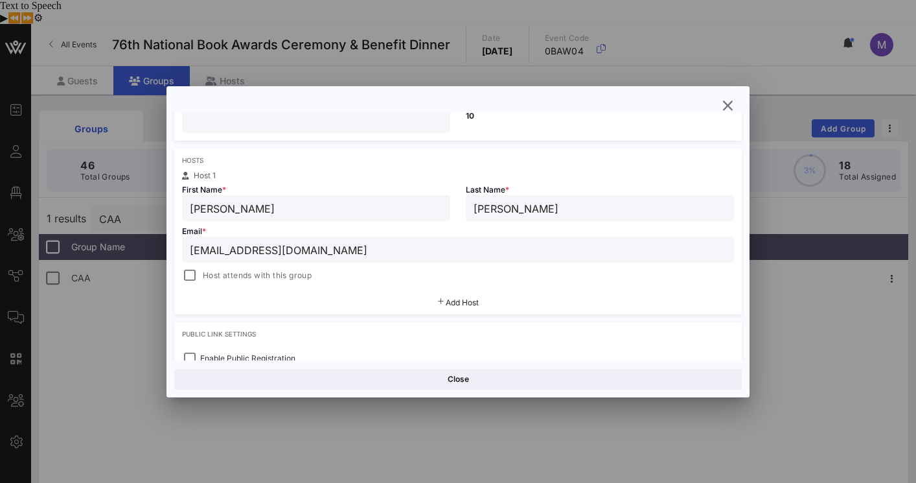
scroll to position [43, 0]
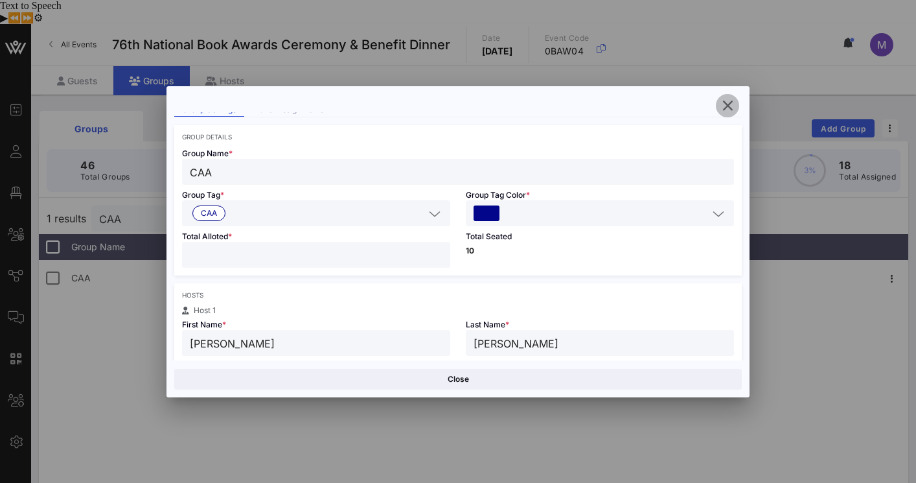
click at [727, 100] on icon "button" at bounding box center [728, 106] width 16 height 16
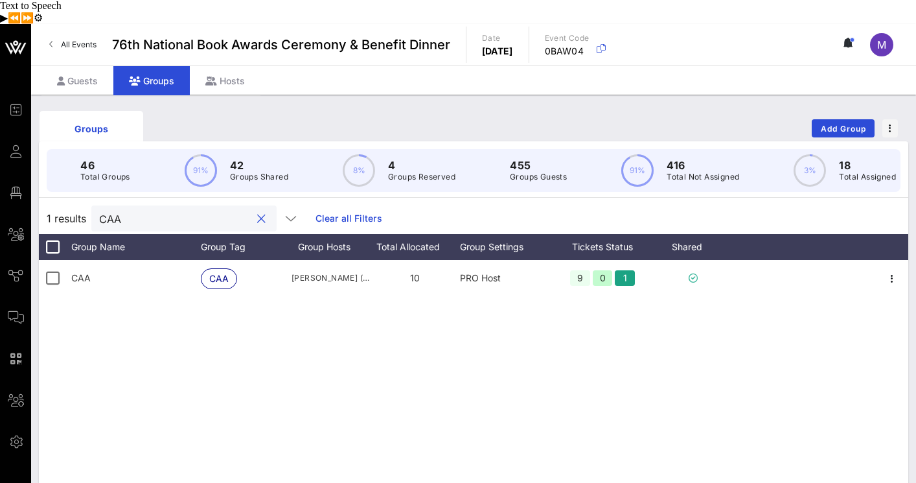
click at [149, 210] on input "CAA" at bounding box center [175, 218] width 152 height 17
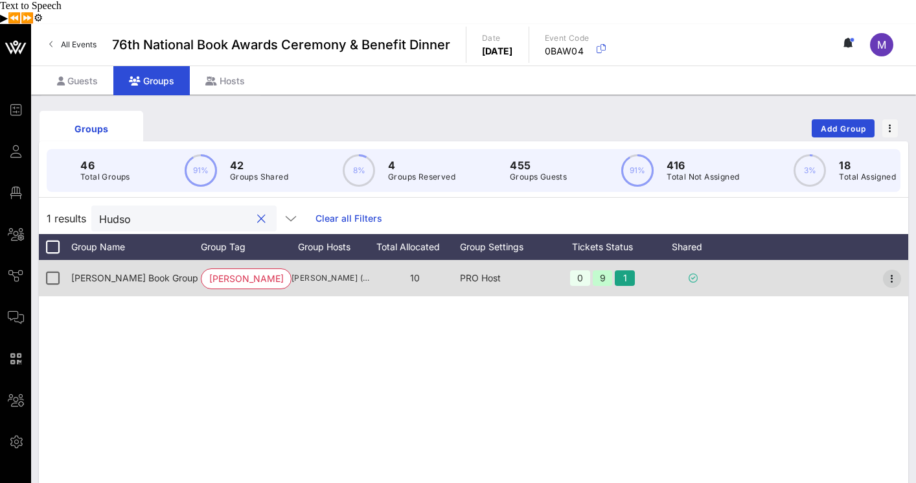
type input "Hudso"
click at [892, 271] on icon "button" at bounding box center [892, 279] width 16 height 16
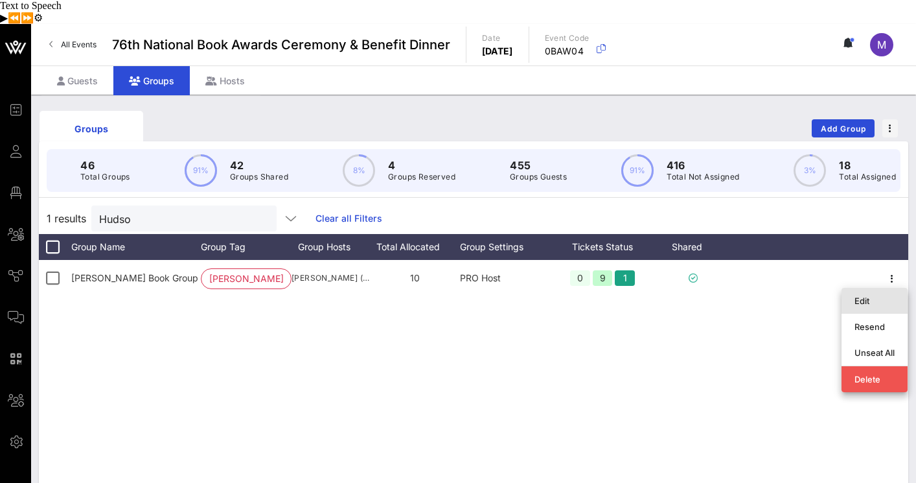
click at [875, 295] on div "Edit" at bounding box center [874, 300] width 40 height 10
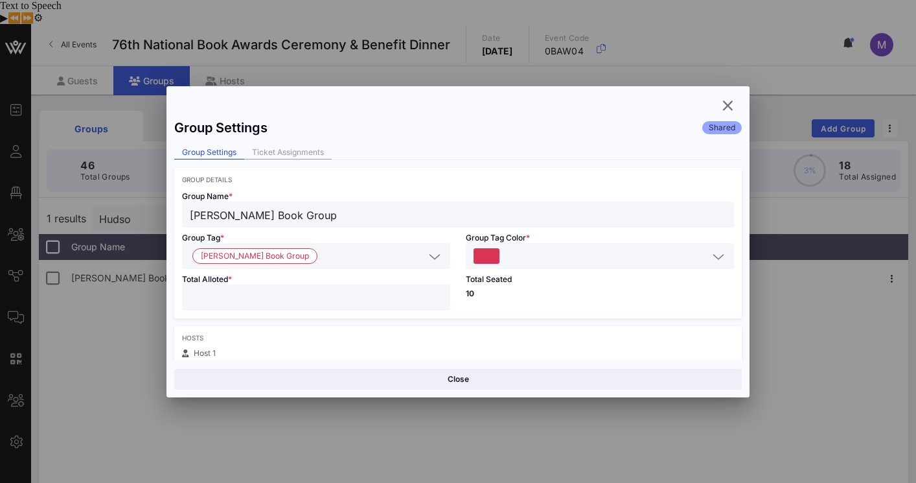
click at [312, 154] on div "Ticket Assignments" at bounding box center [287, 153] width 87 height 14
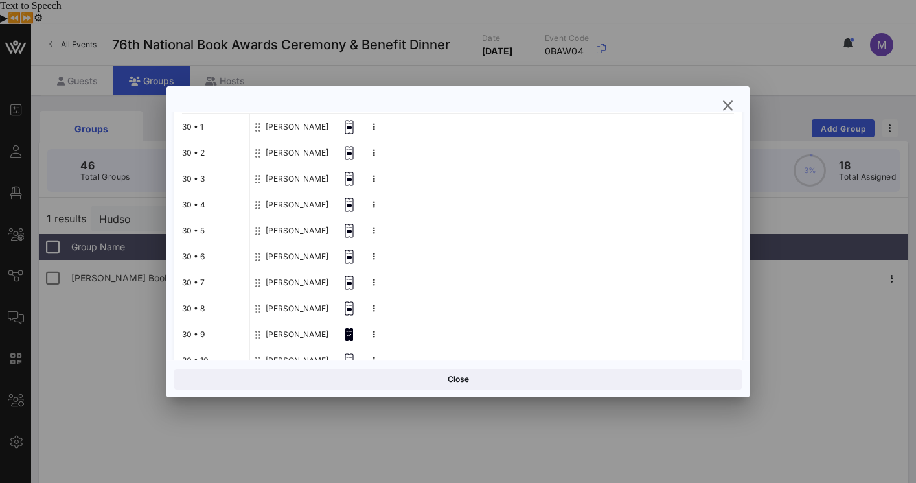
scroll to position [214, 0]
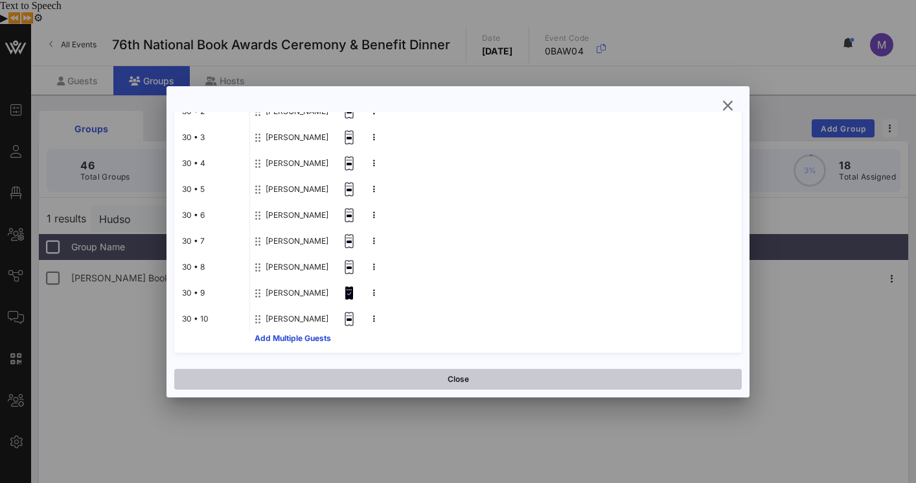
click at [470, 381] on button "Close" at bounding box center [457, 379] width 567 height 21
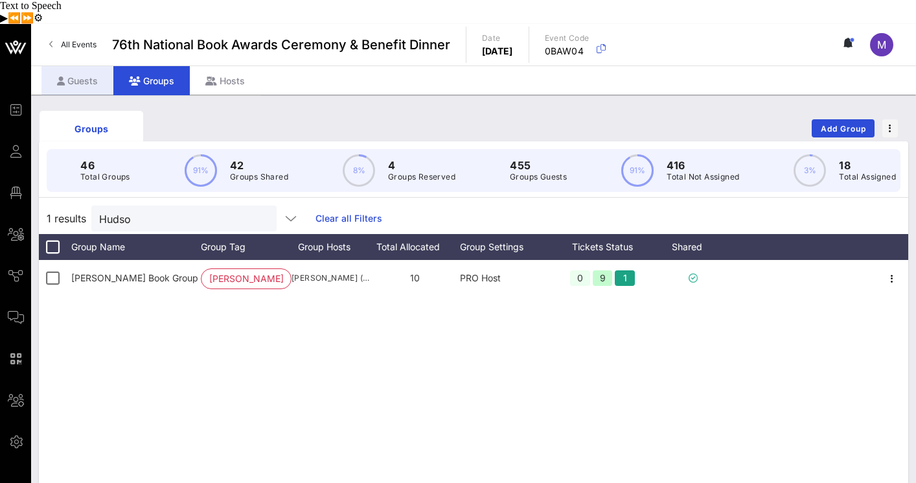
click at [82, 66] on div "Guests" at bounding box center [77, 80] width 72 height 29
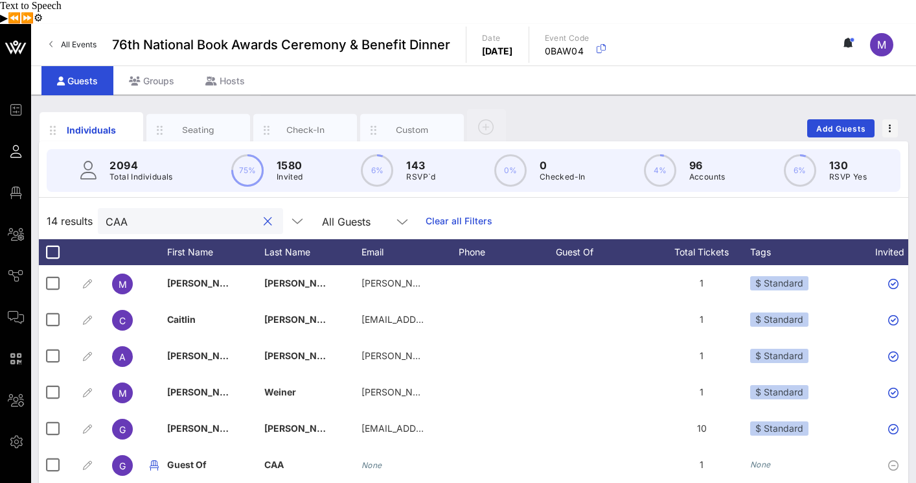
click at [182, 212] on input "CAA" at bounding box center [182, 220] width 152 height 17
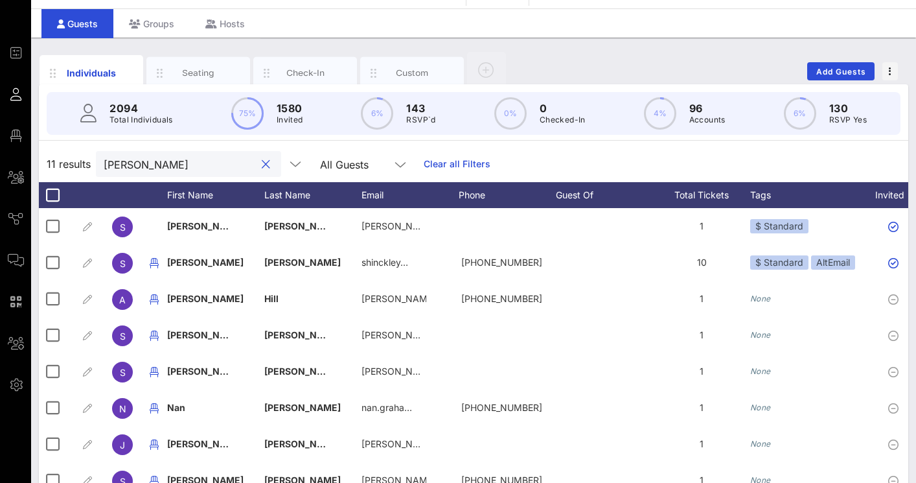
type input "[PERSON_NAME]"
